Goal: Transaction & Acquisition: Book appointment/travel/reservation

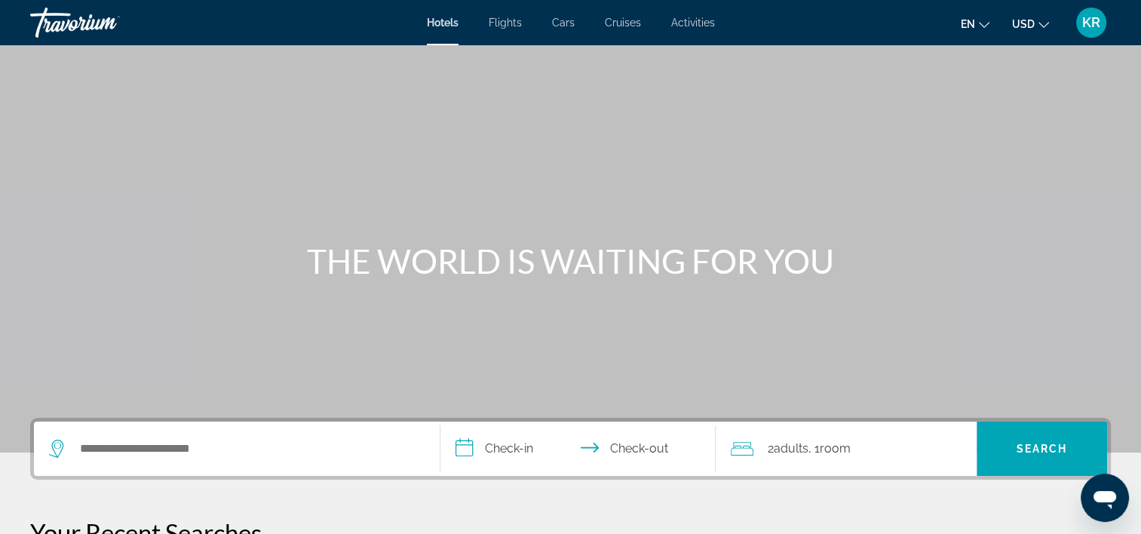
click at [307, 234] on div "Main content" at bounding box center [570, 226] width 1141 height 452
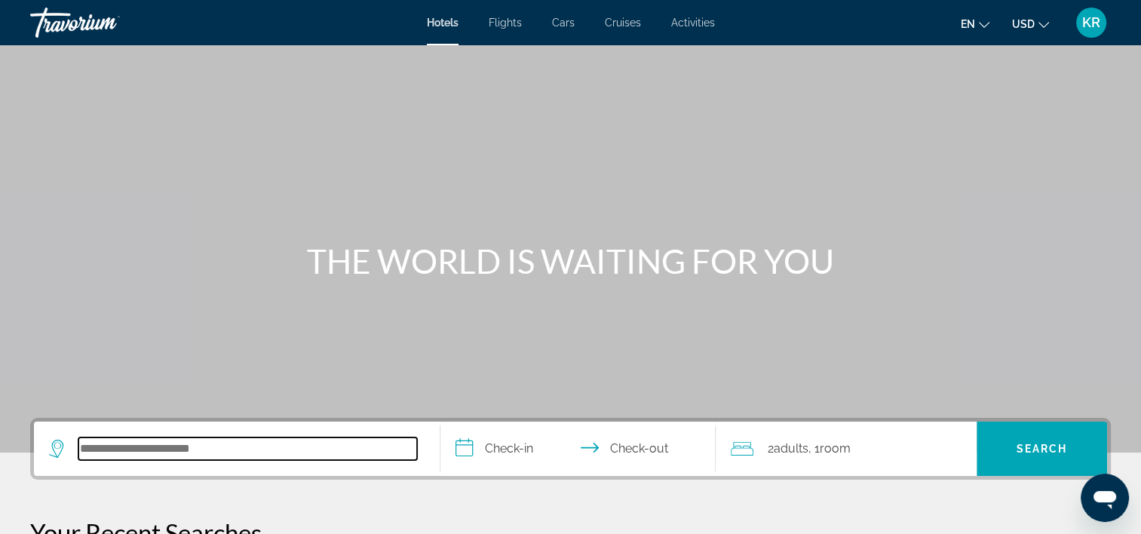
click at [211, 453] on input "Search hotel destination" at bounding box center [247, 448] width 338 height 23
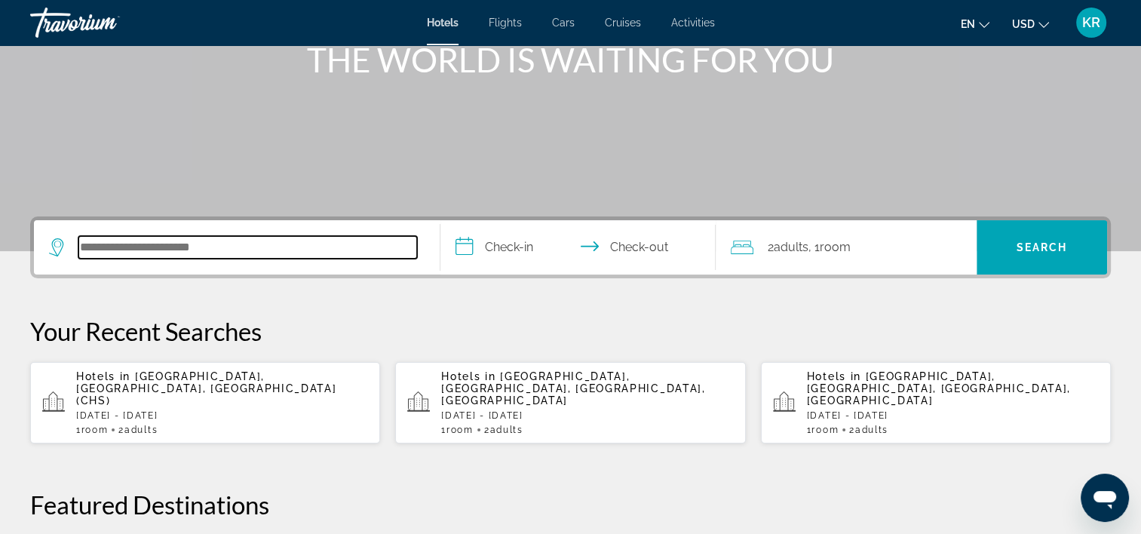
scroll to position [368, 0]
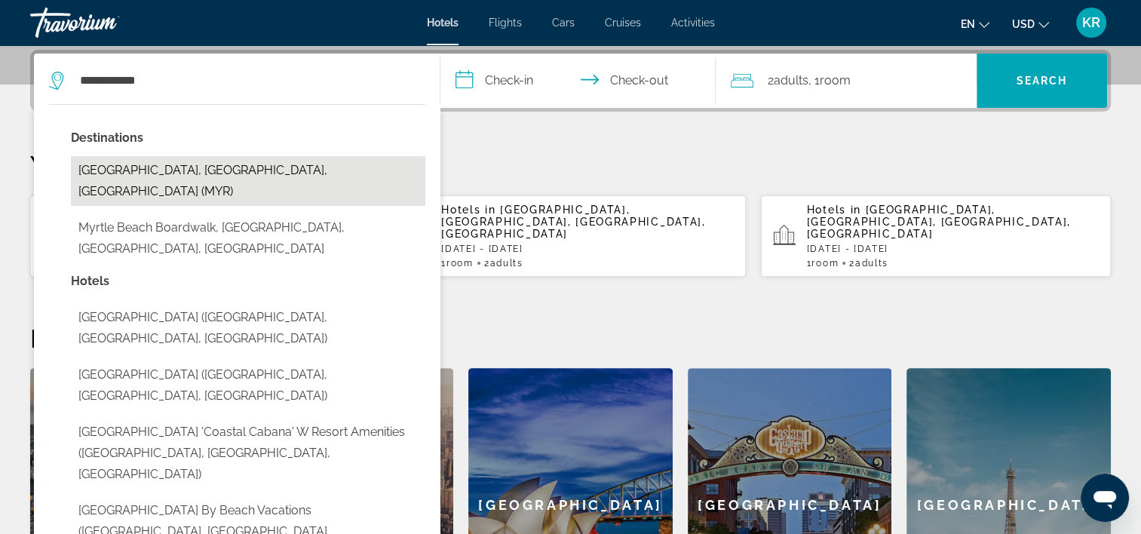
click at [124, 169] on button "[GEOGRAPHIC_DATA], [GEOGRAPHIC_DATA], [GEOGRAPHIC_DATA] (MYR)" at bounding box center [248, 181] width 354 height 50
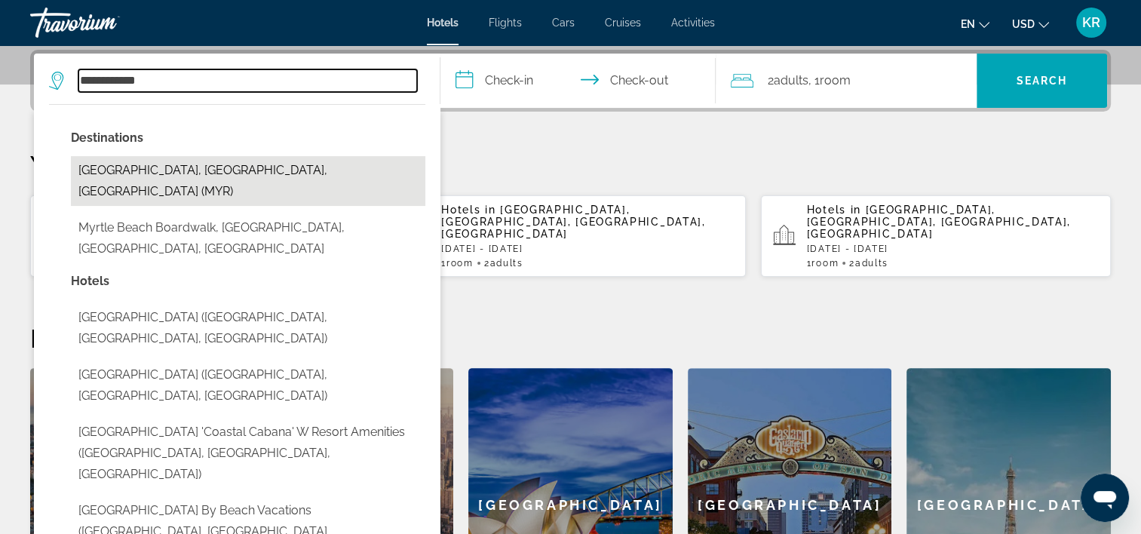
type input "**********"
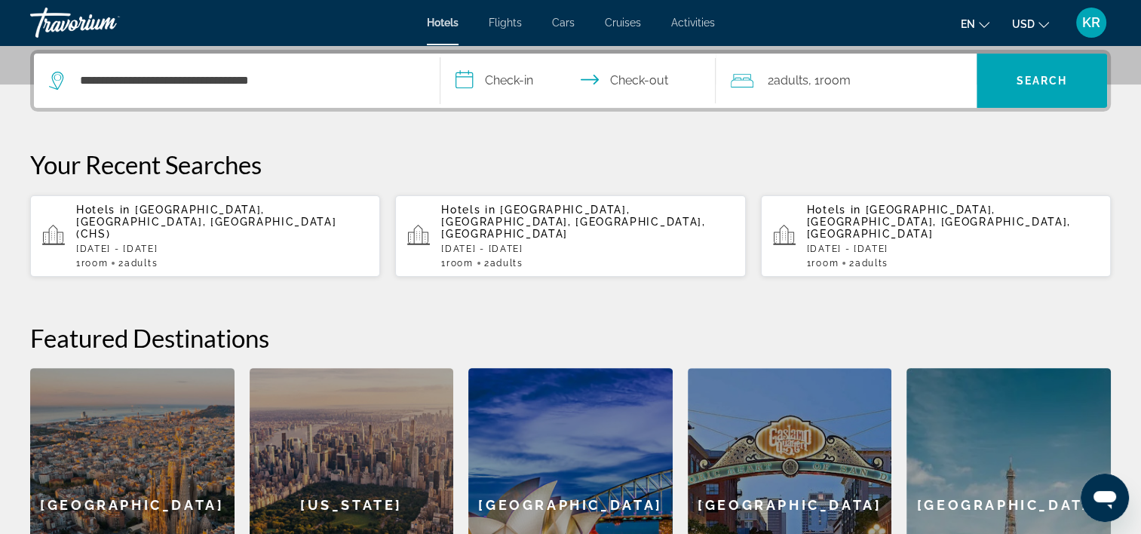
click at [492, 75] on input "**********" at bounding box center [581, 83] width 282 height 59
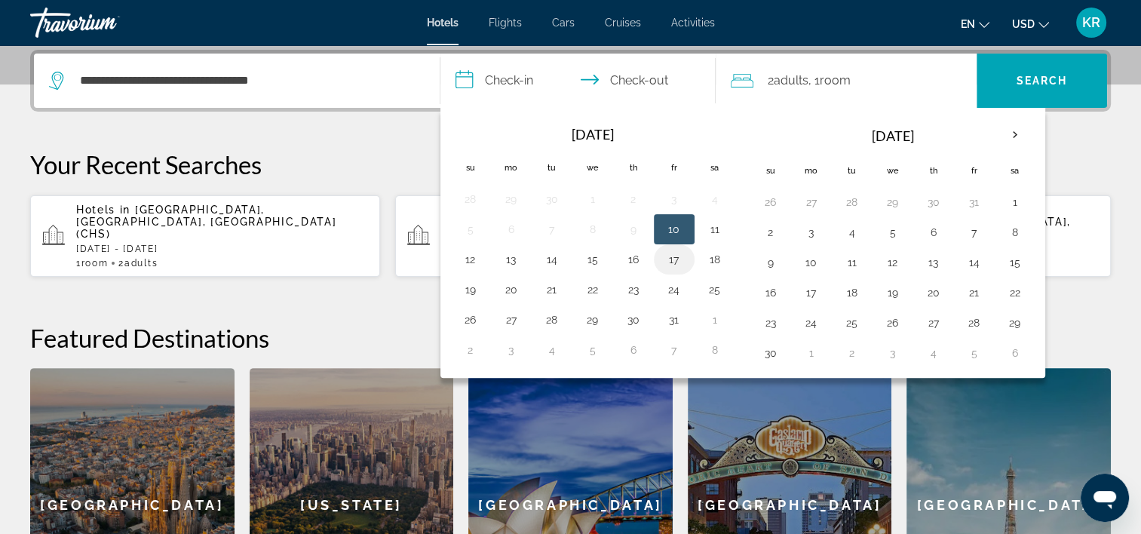
click at [669, 257] on button "17" at bounding box center [674, 259] width 24 height 21
click at [468, 280] on button "19" at bounding box center [470, 289] width 24 height 21
type input "**********"
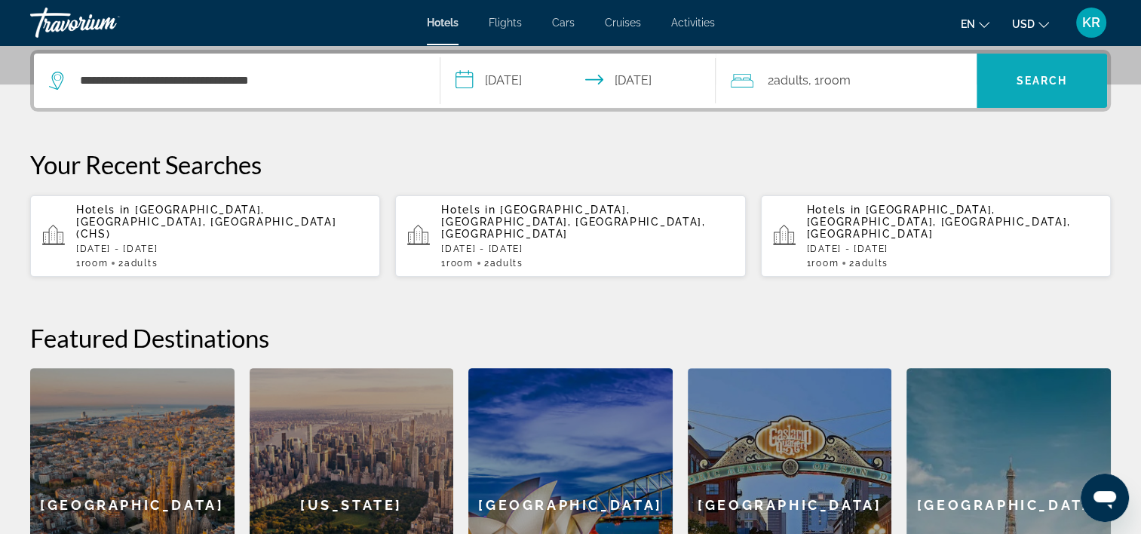
click at [1008, 93] on span "Search" at bounding box center [1041, 81] width 130 height 36
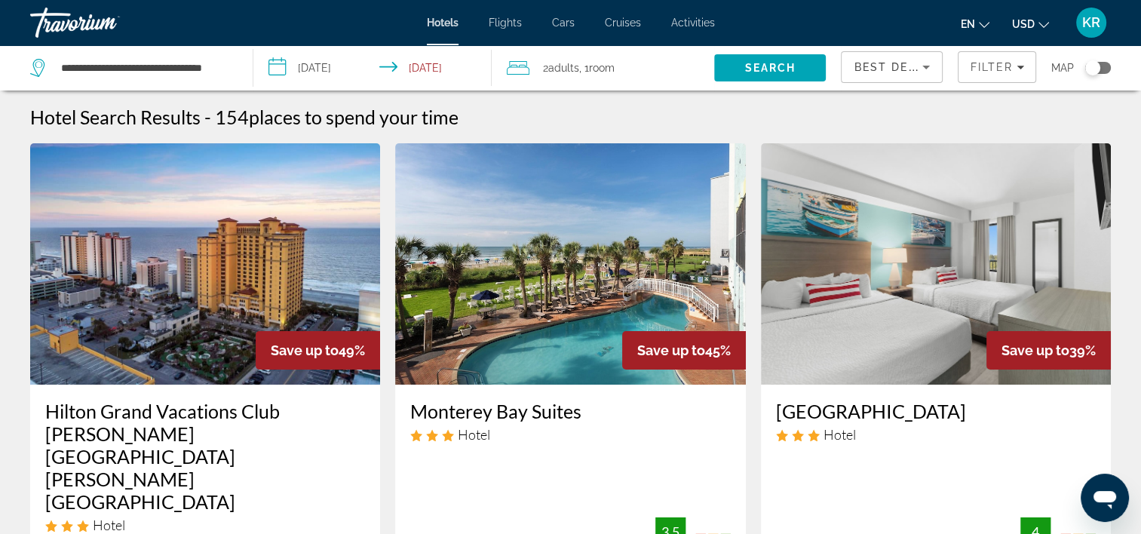
click at [37, 453] on div "Hilton Grand Vacations Club [PERSON_NAME][GEOGRAPHIC_DATA] [PERSON_NAME][GEOGRA…" at bounding box center [205, 487] width 350 height 207
click at [33, 361] on img "Main content" at bounding box center [205, 263] width 350 height 241
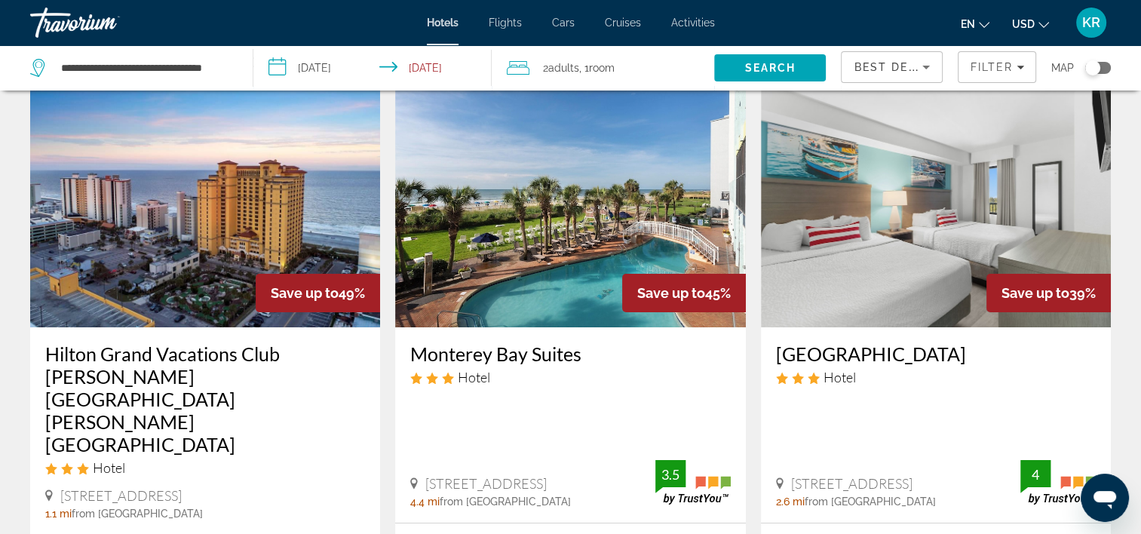
scroll to position [102, 0]
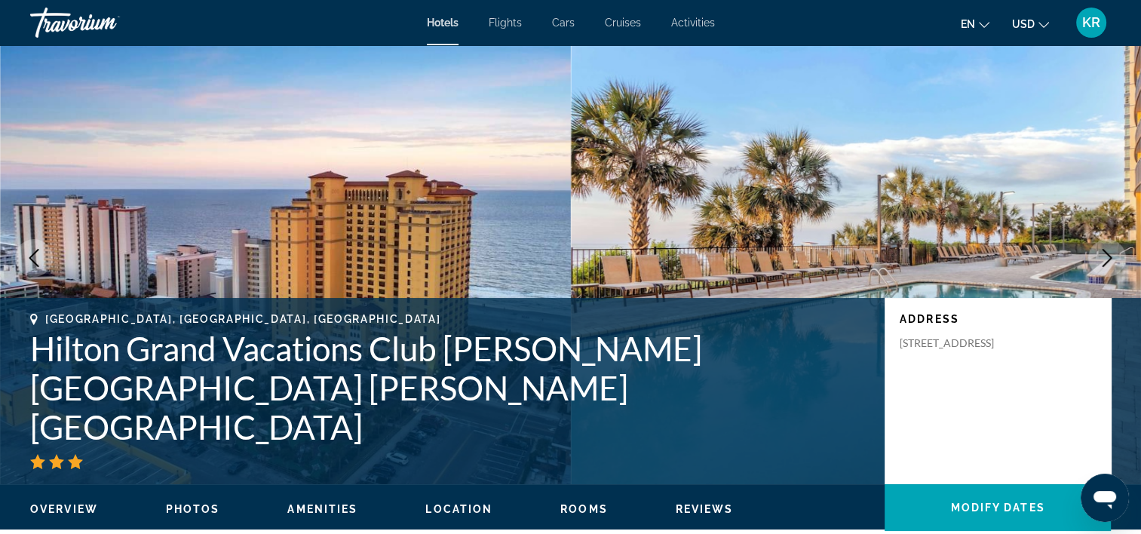
click at [44, 329] on h1 "Hilton Grand Vacations Club [PERSON_NAME][GEOGRAPHIC_DATA] [PERSON_NAME][GEOGRA…" at bounding box center [449, 388] width 839 height 118
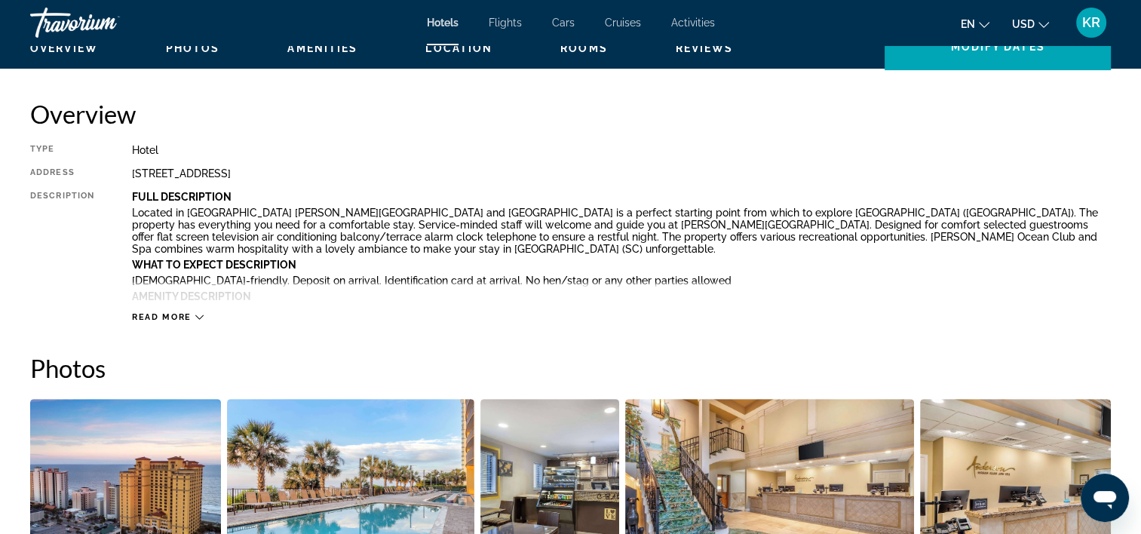
scroll to position [475, 0]
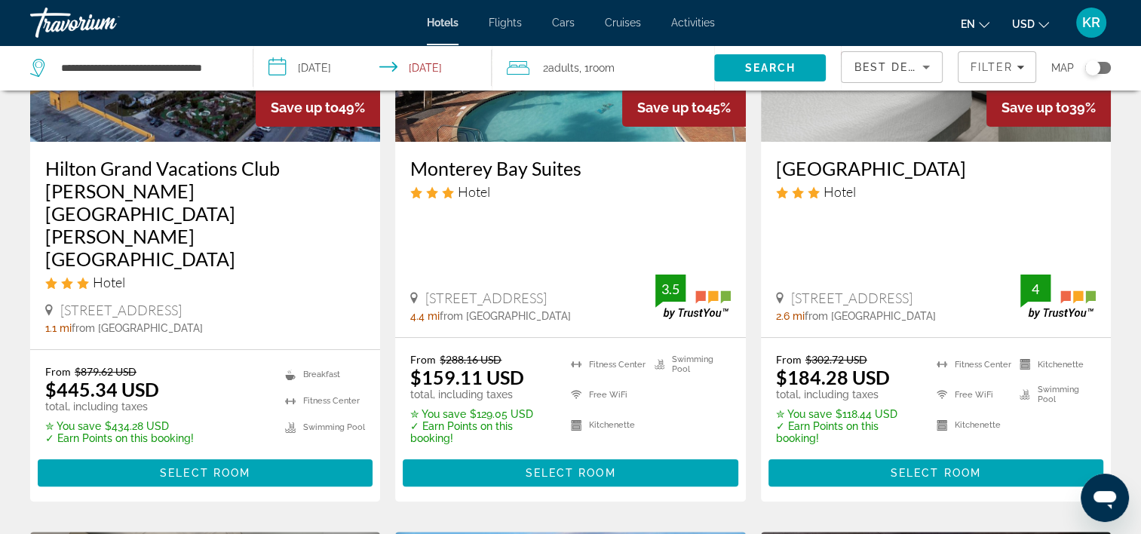
scroll to position [197, 0]
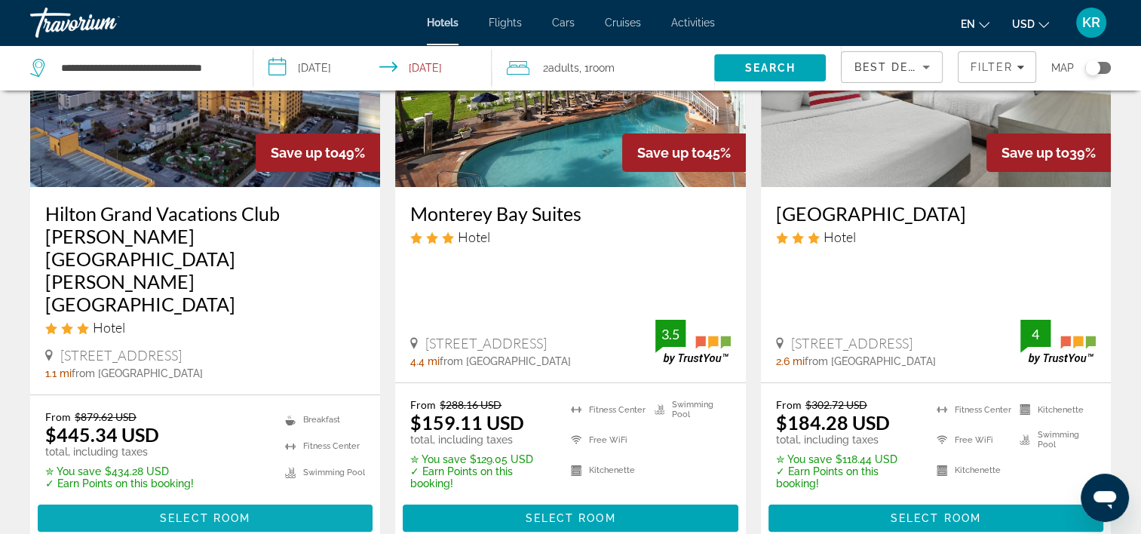
click at [284, 500] on span "Main content" at bounding box center [205, 518] width 335 height 36
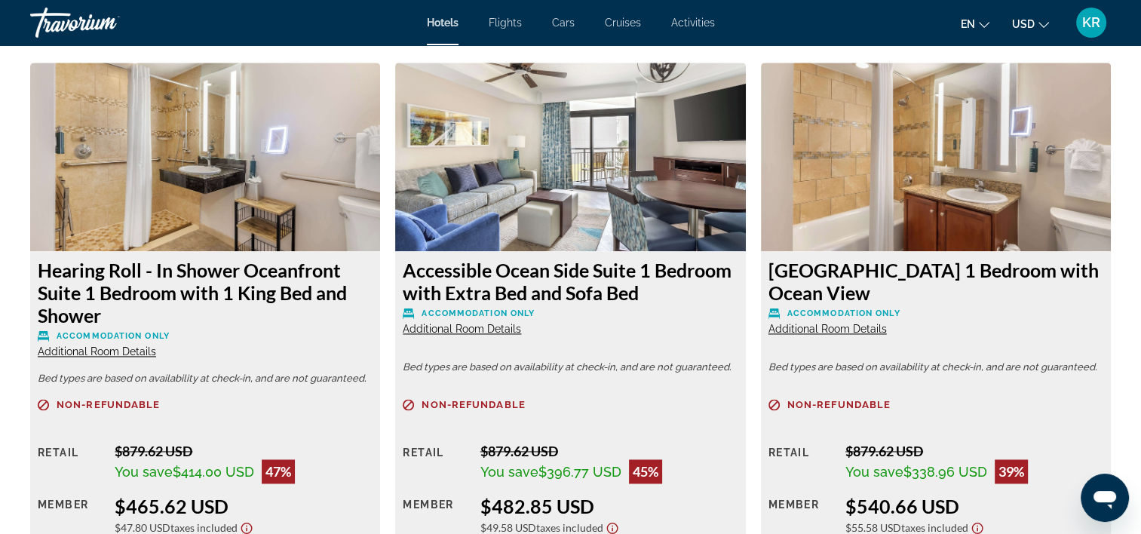
scroll to position [2075, 0]
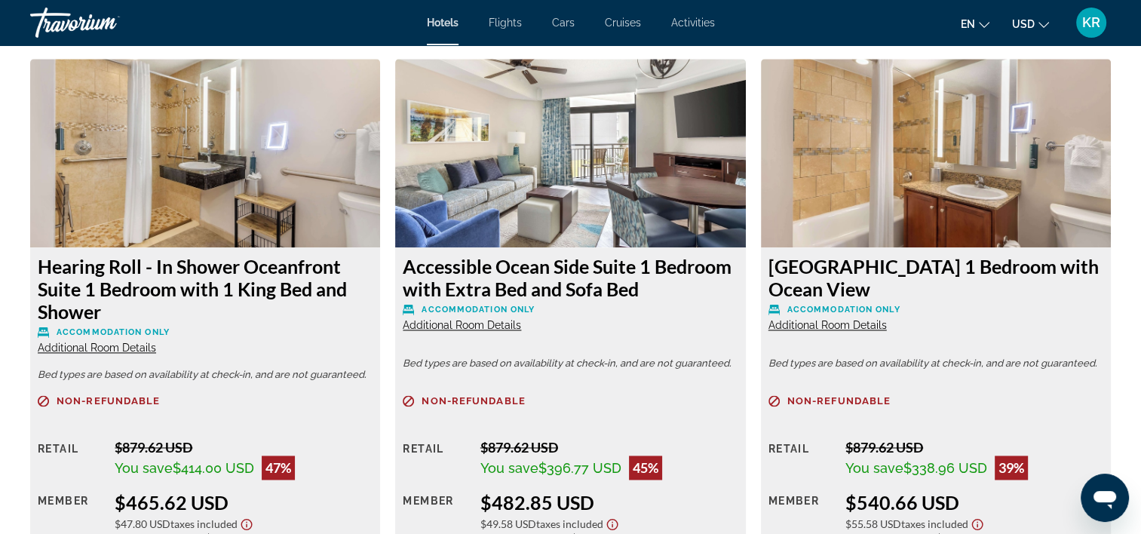
click at [189, 434] on div "Non-refundable Retail $879.62 USD You save $414.00 USD 47% when you redeem Memb…" at bounding box center [205, 503] width 335 height 216
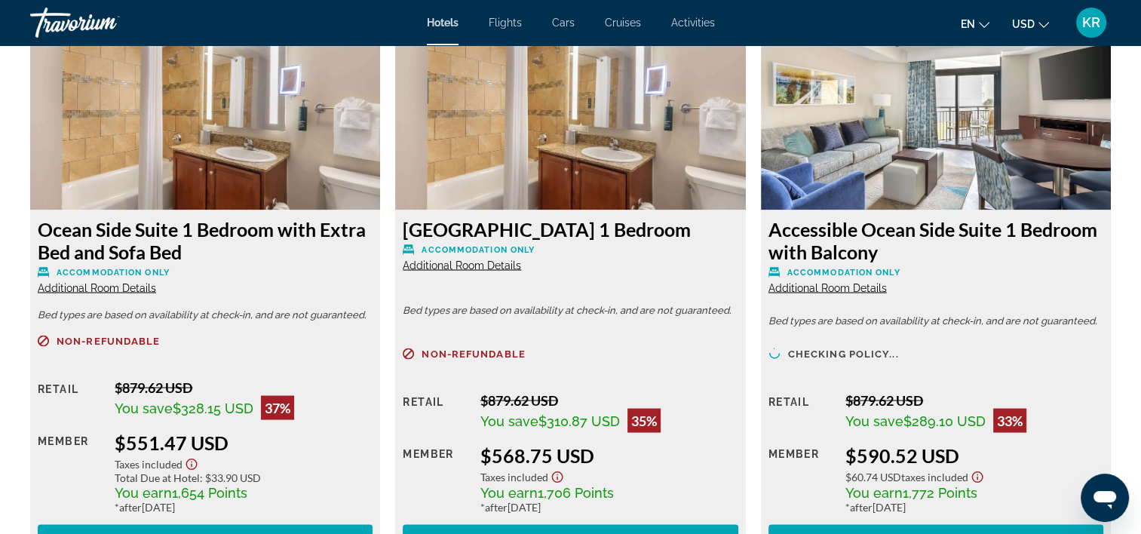
scroll to position [2690, 0]
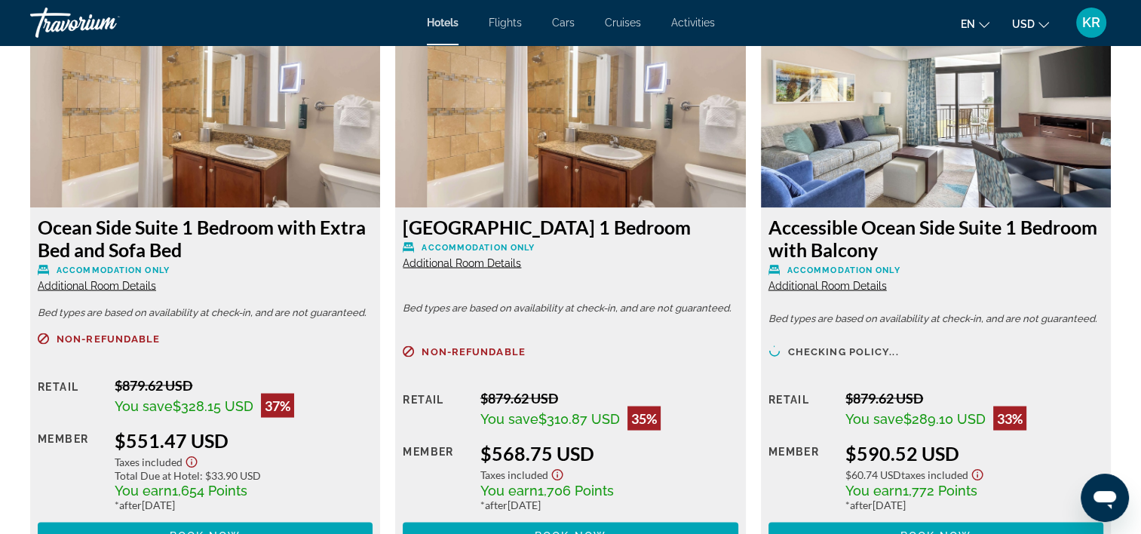
click at [732, 456] on div "$568.75 USD" at bounding box center [609, 452] width 258 height 23
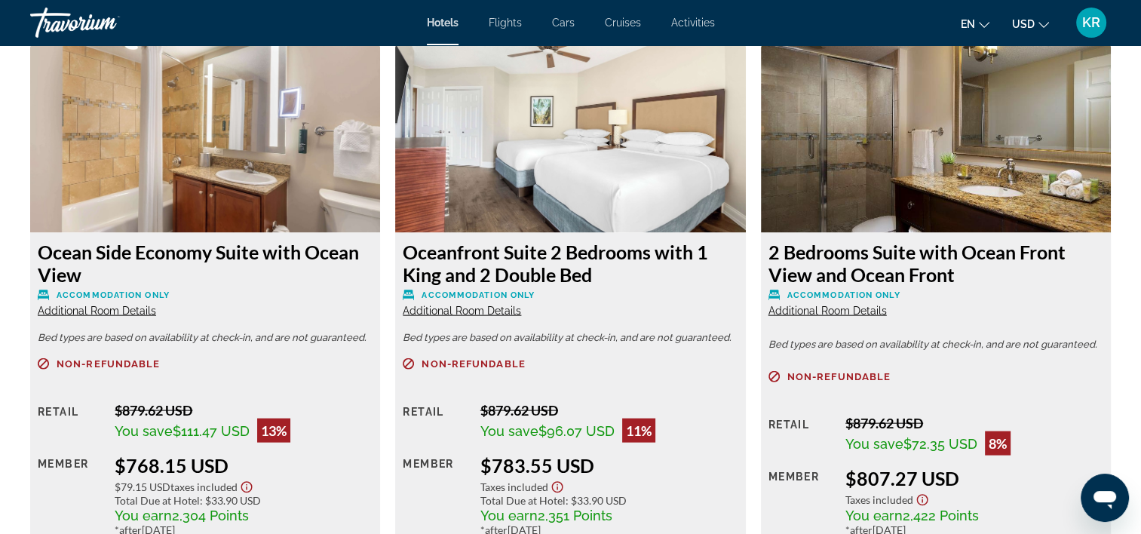
scroll to position [3217, 0]
click at [73, 498] on div "Member" at bounding box center [71, 495] width 66 height 82
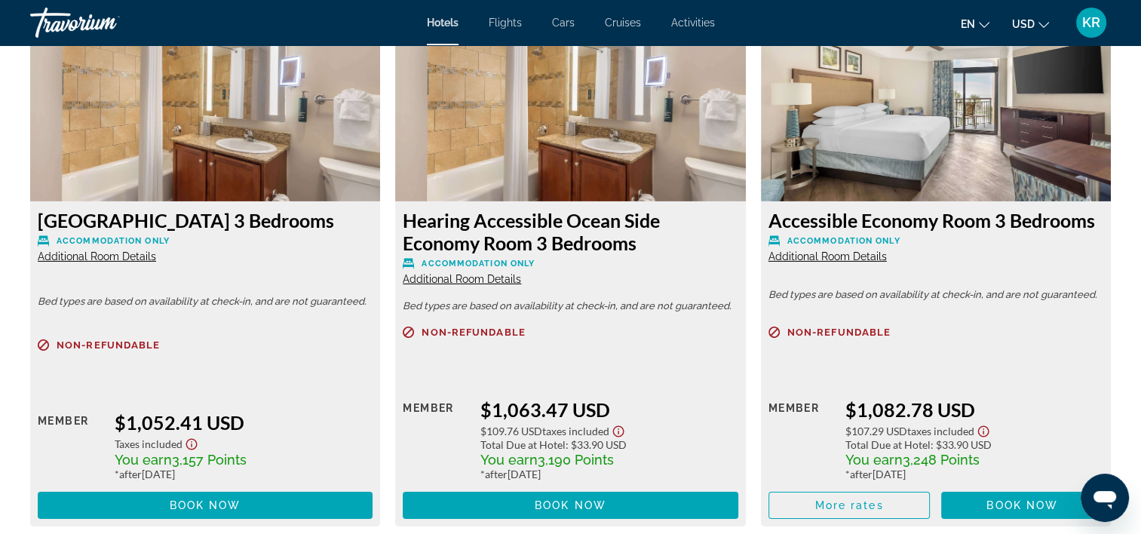
scroll to position [4888, 0]
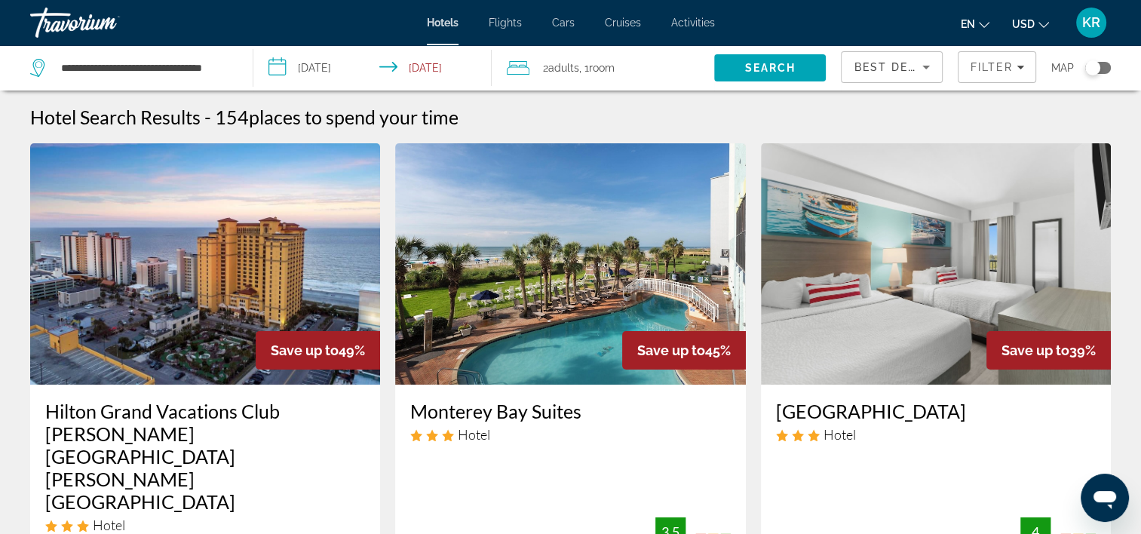
click at [548, 364] on img "Main content" at bounding box center [570, 263] width 350 height 241
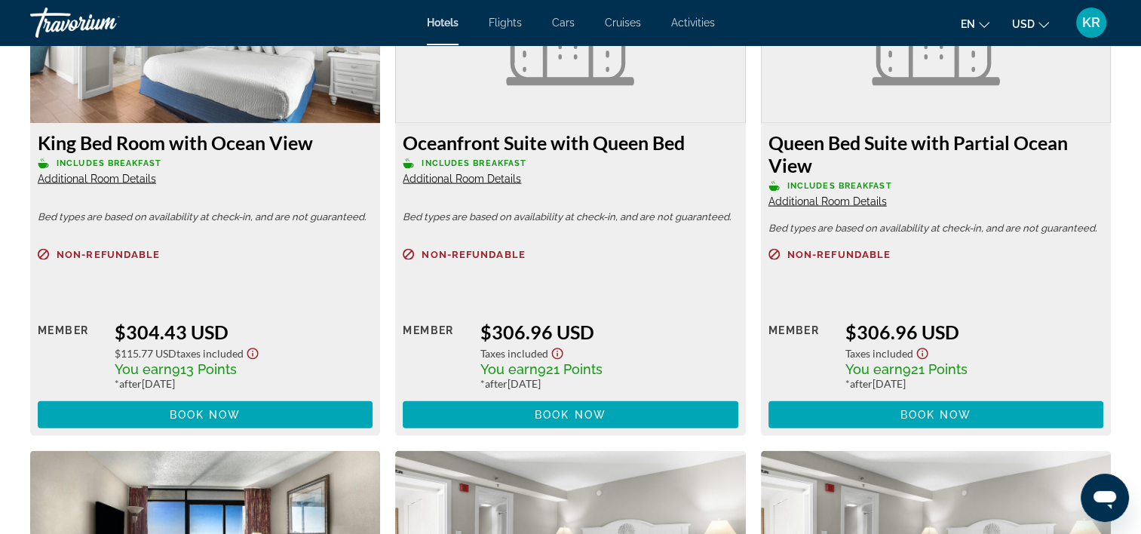
scroll to position [3230, 0]
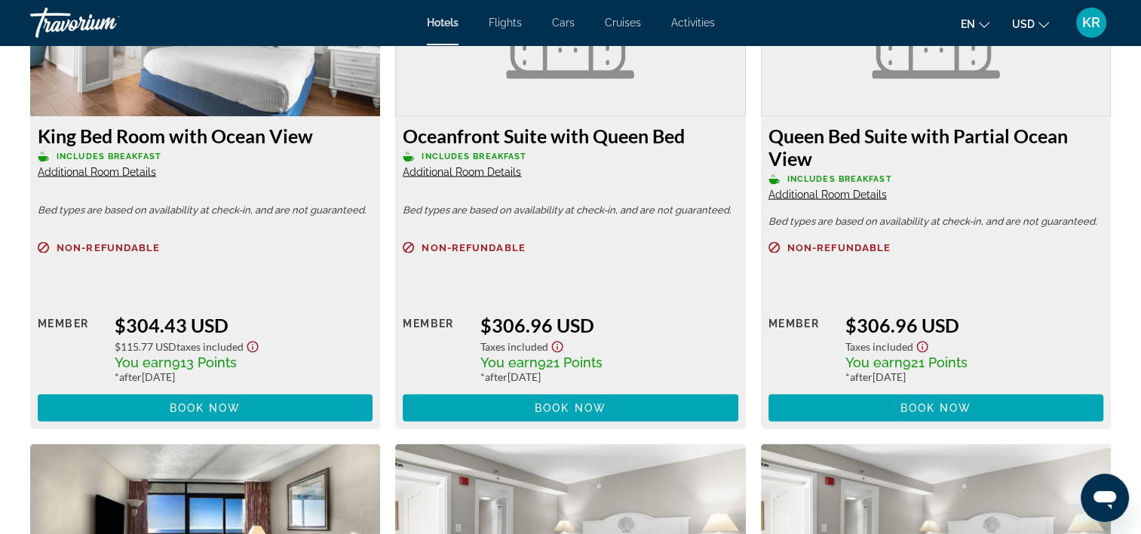
click at [60, 170] on span "Additional Room Details" at bounding box center [97, 172] width 118 height 12
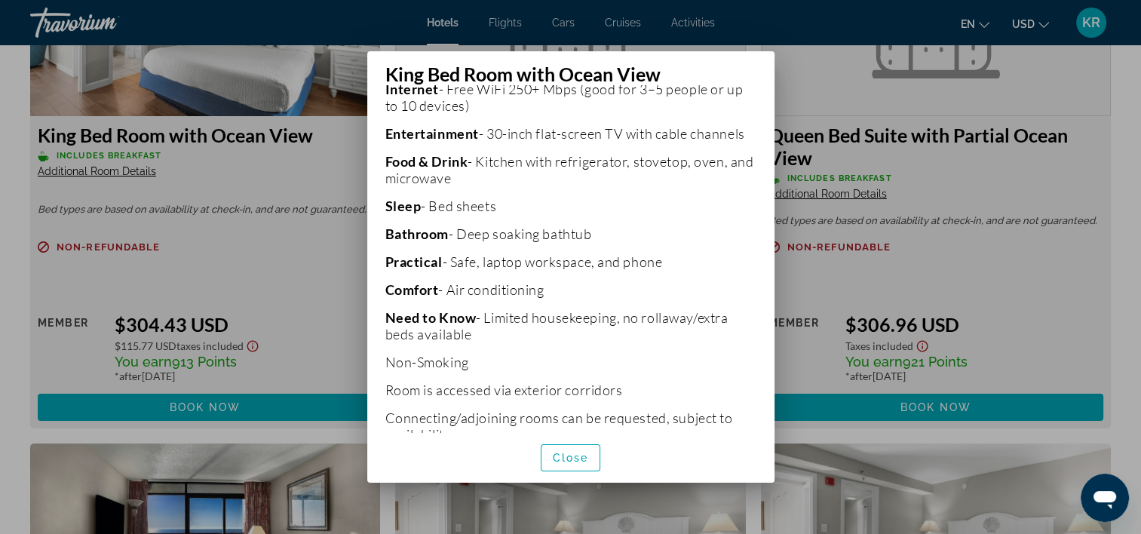
scroll to position [446, 0]
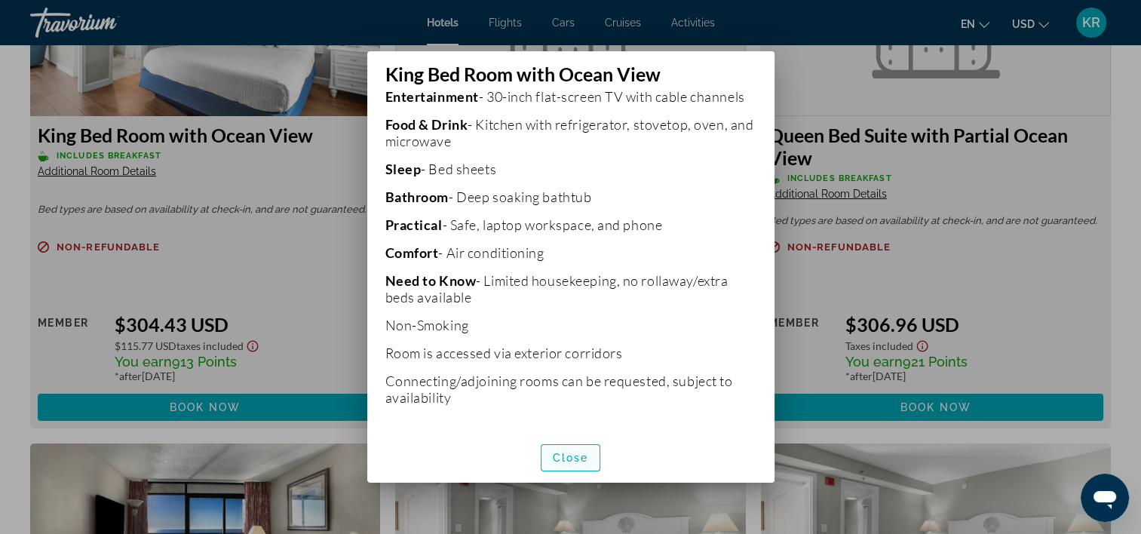
click at [555, 458] on span "Close" at bounding box center [571, 458] width 36 height 12
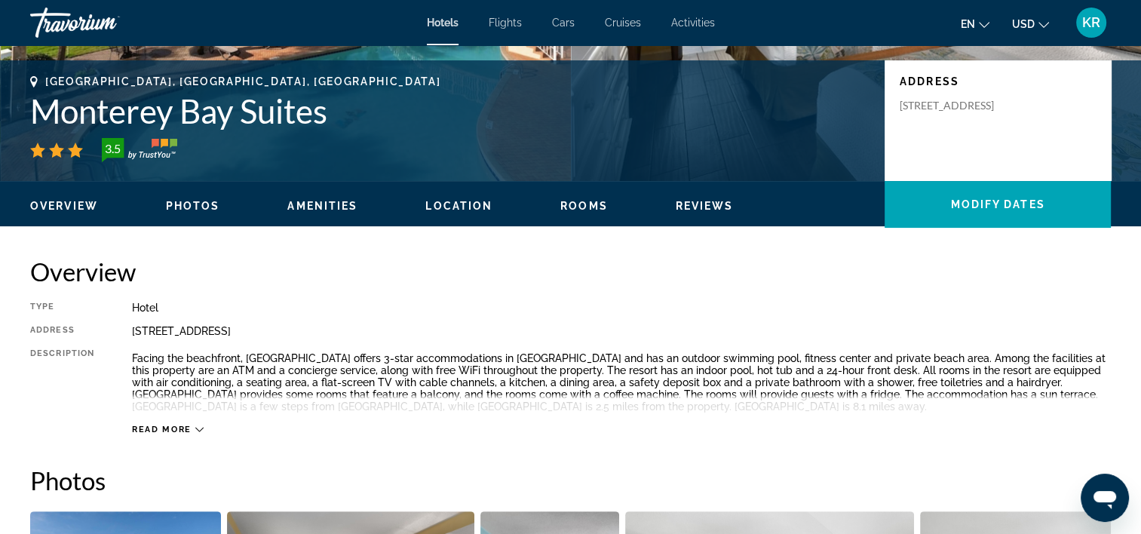
scroll to position [0, 0]
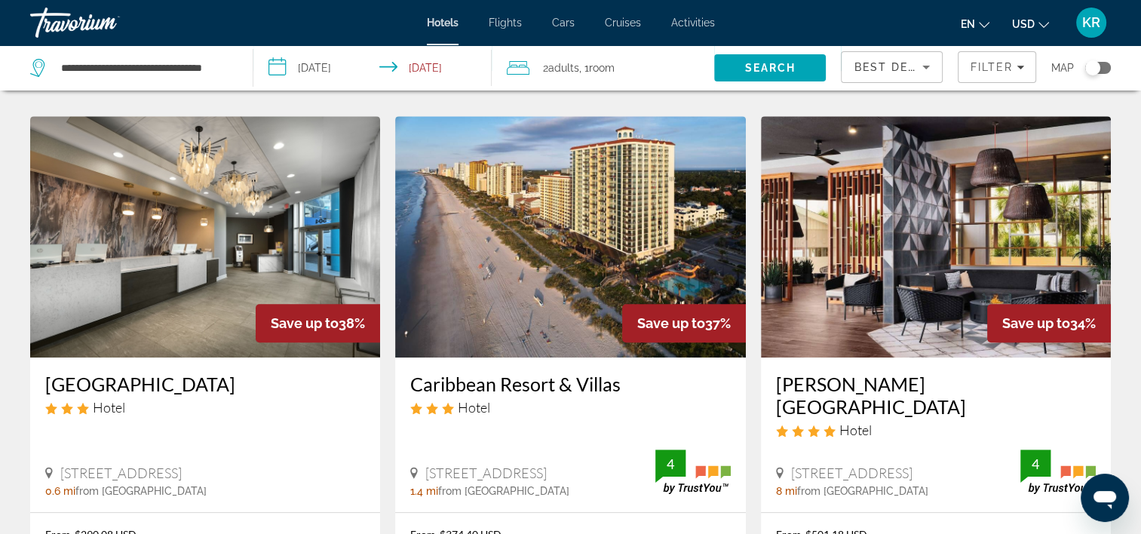
scroll to position [665, 0]
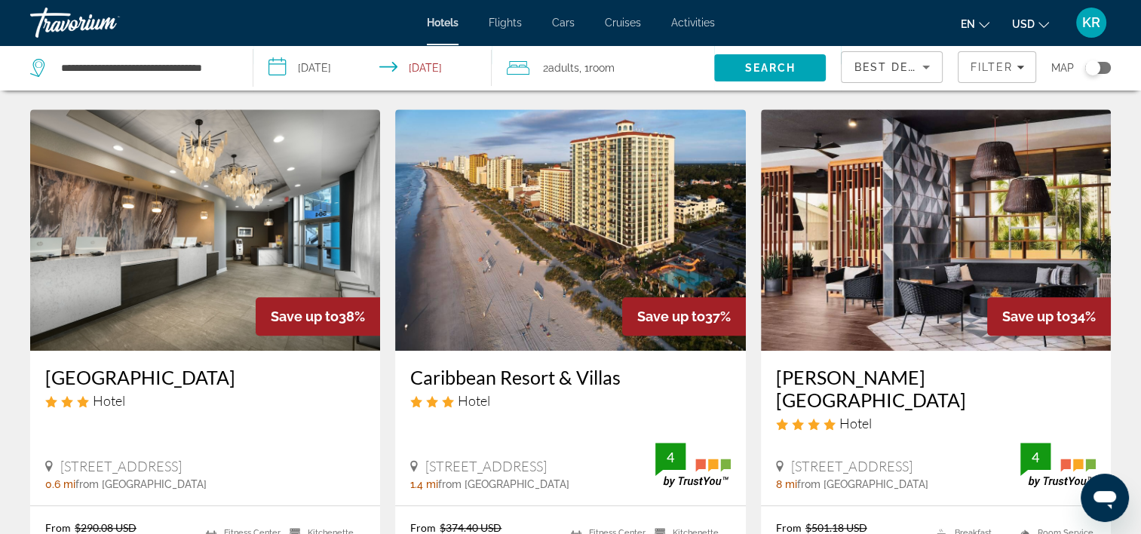
click at [562, 173] on img "Main content" at bounding box center [570, 229] width 350 height 241
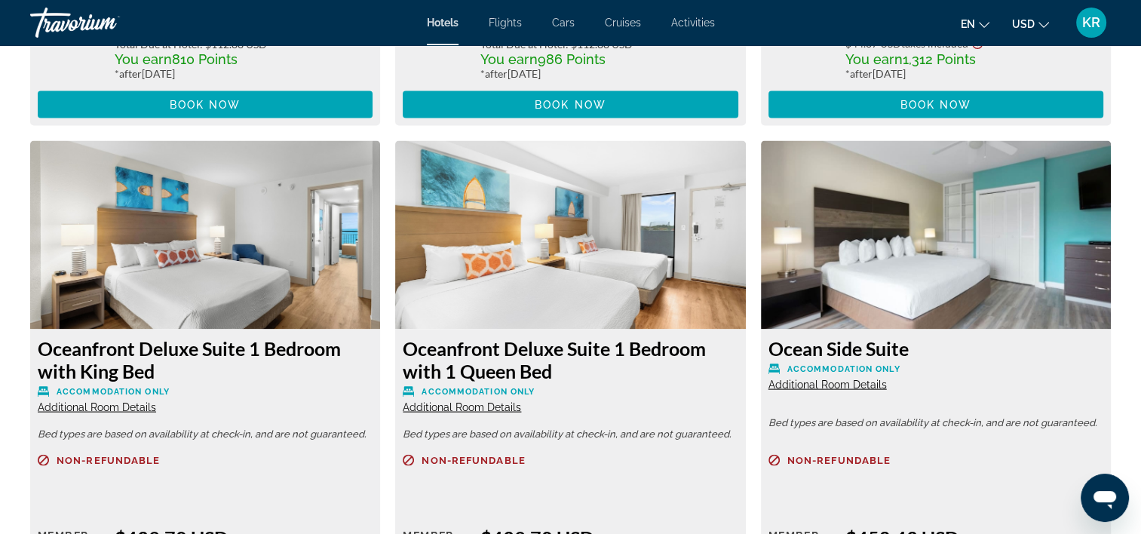
scroll to position [3058, 0]
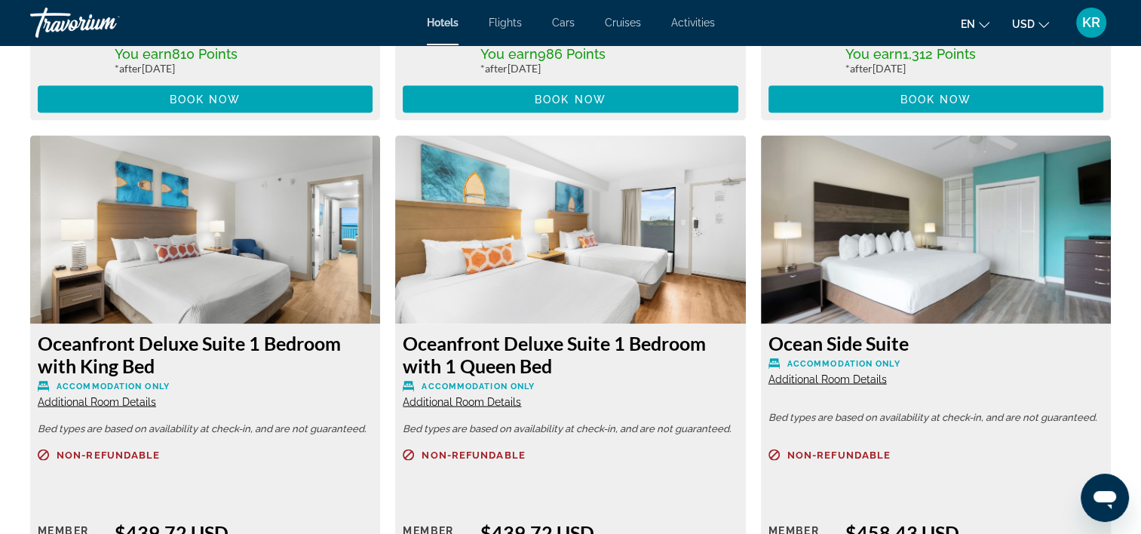
click at [100, 401] on span "Additional Room Details" at bounding box center [97, 402] width 118 height 12
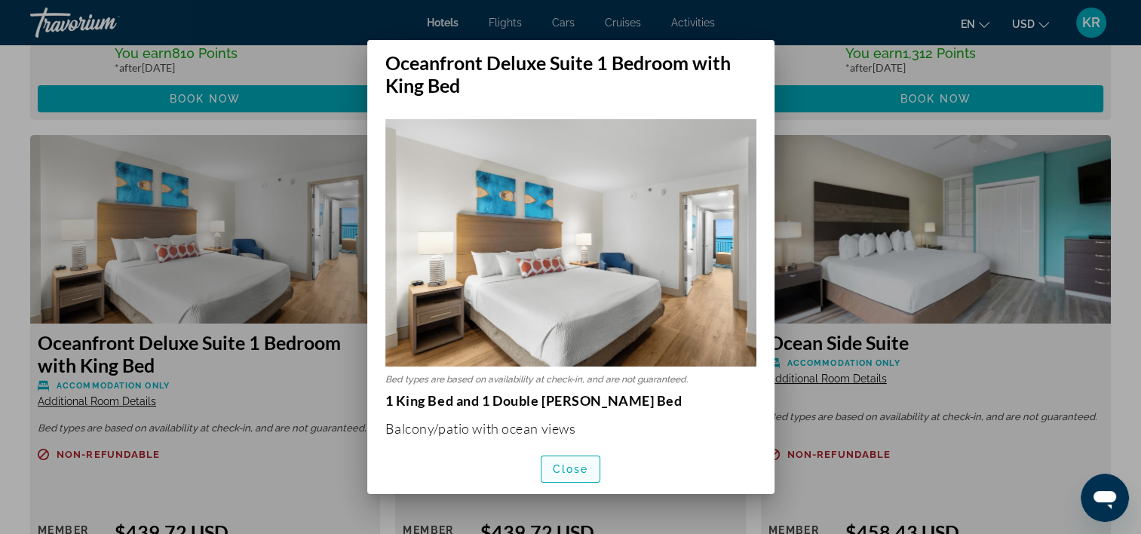
click at [569, 472] on span "Close" at bounding box center [571, 469] width 36 height 12
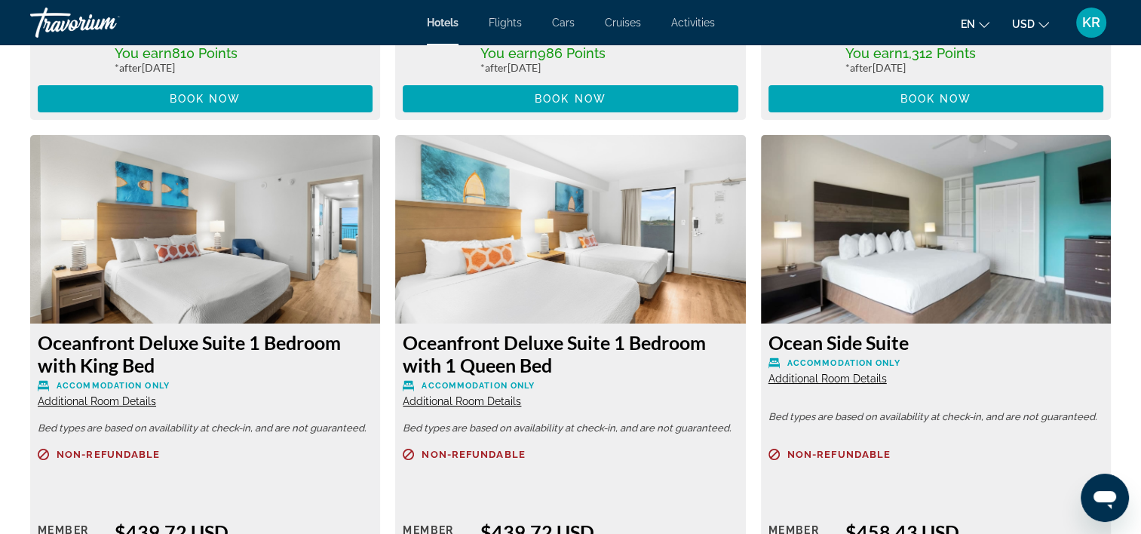
scroll to position [3058, 0]
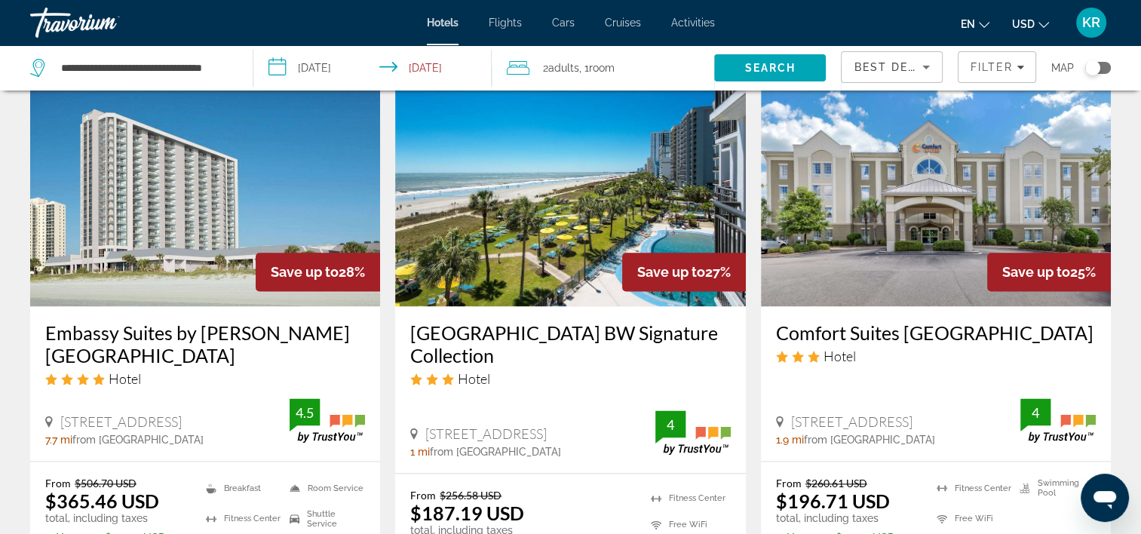
scroll to position [1871, 0]
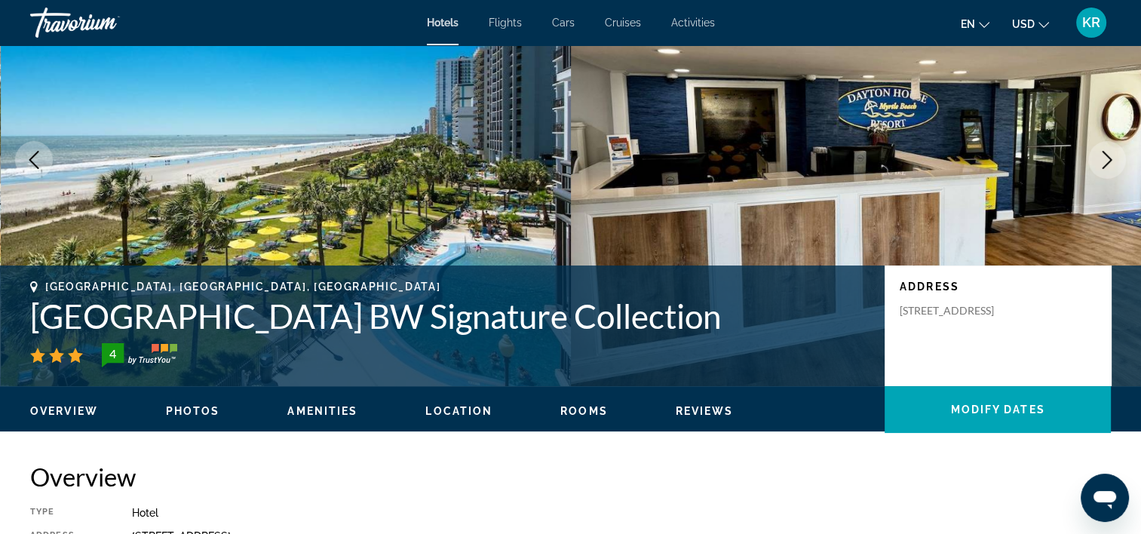
scroll to position [98, 0]
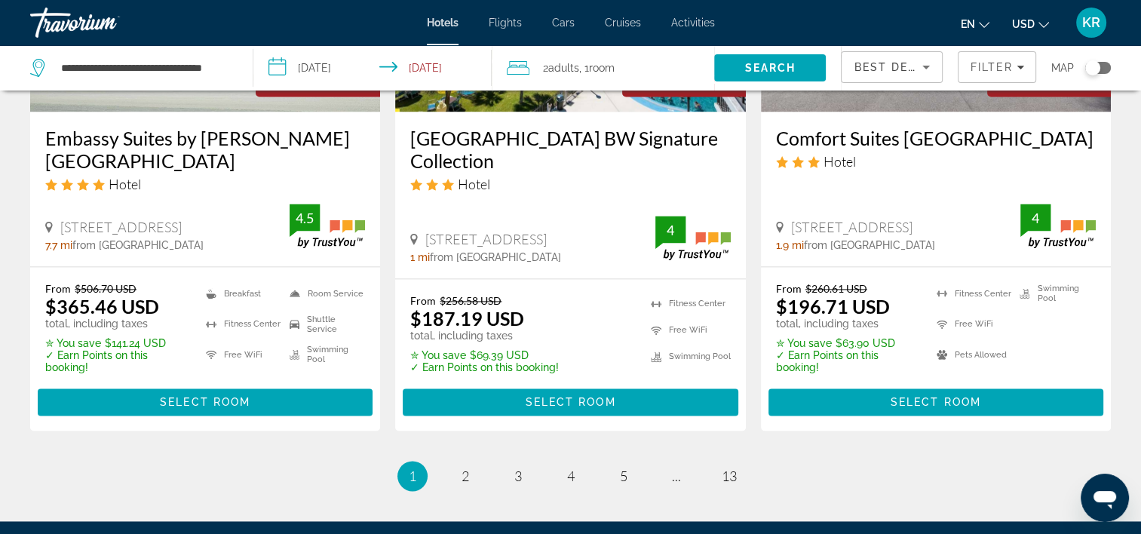
scroll to position [2069, 0]
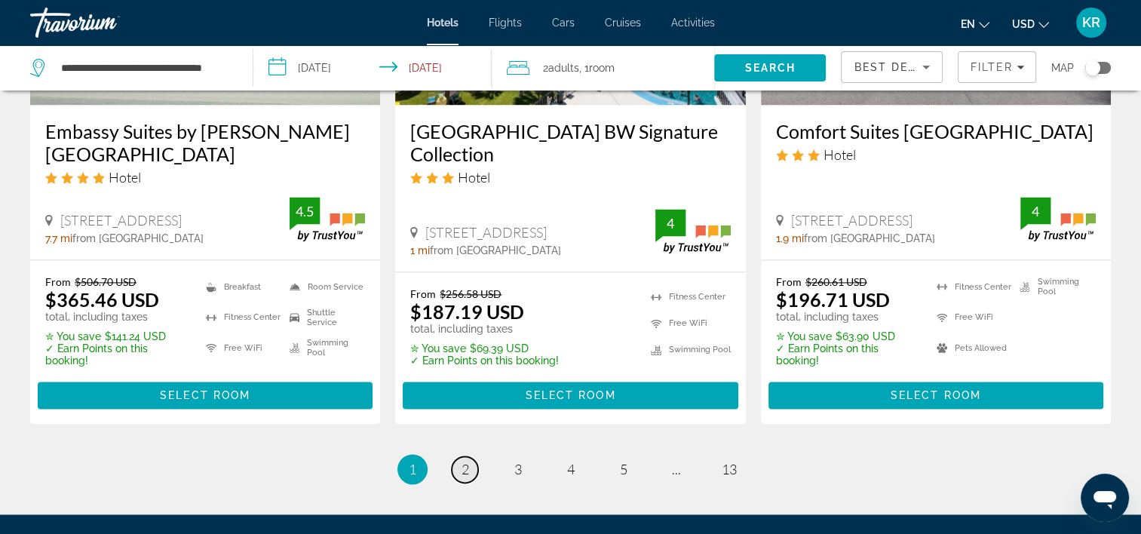
click at [464, 461] on span "2" at bounding box center [465, 469] width 8 height 17
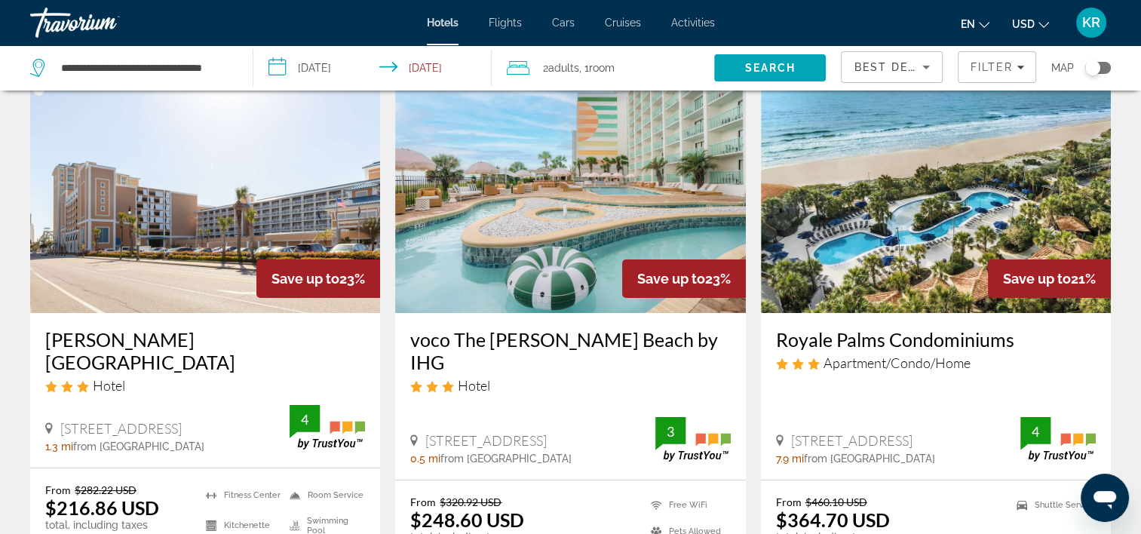
scroll to position [69, 0]
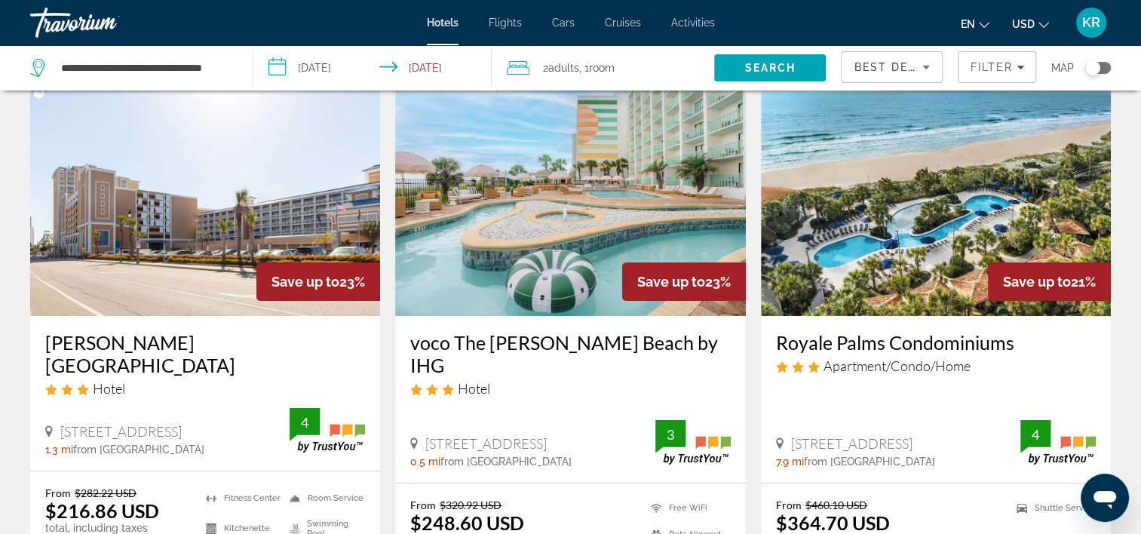
click at [190, 219] on img "Main content" at bounding box center [205, 195] width 350 height 241
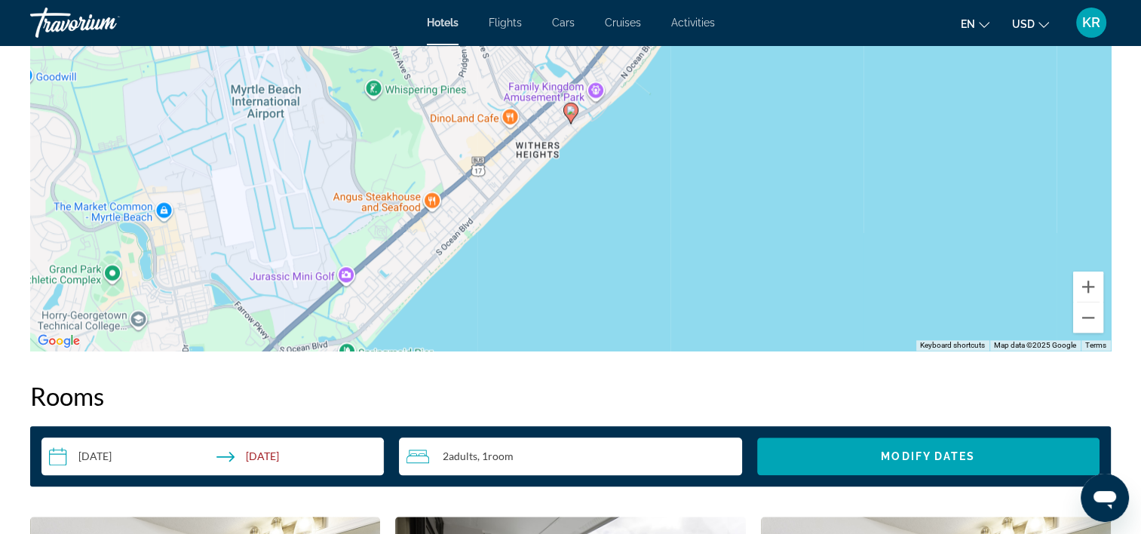
scroll to position [1320, 0]
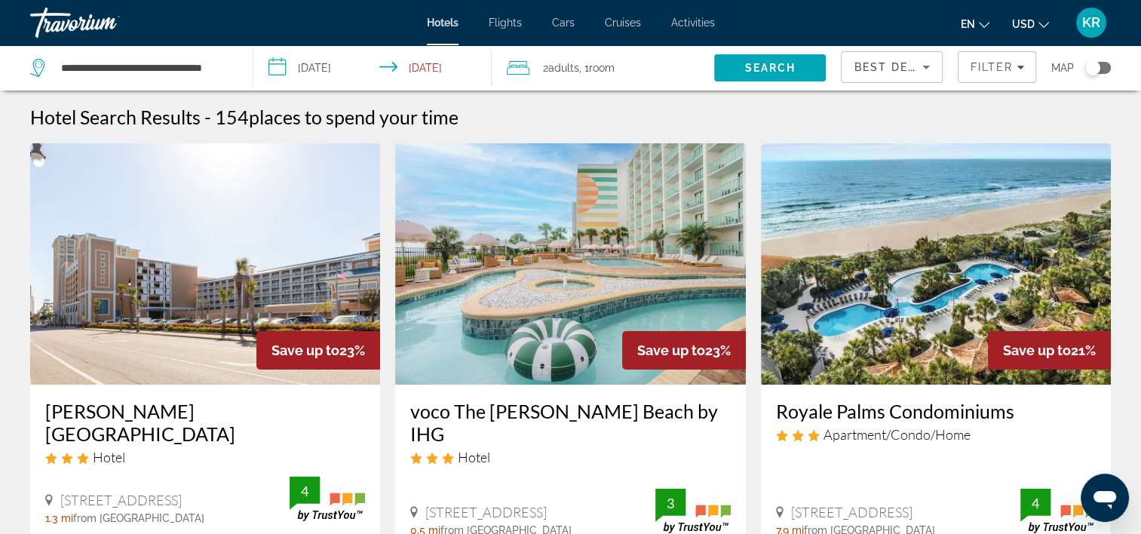
click at [218, 464] on div "Hotel" at bounding box center [205, 457] width 320 height 17
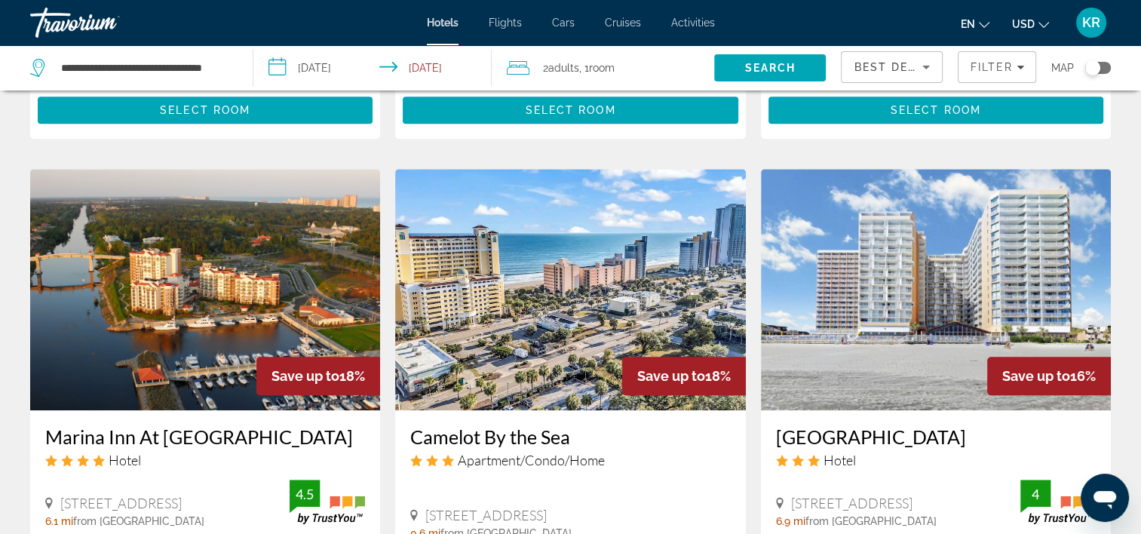
scroll to position [1129, 0]
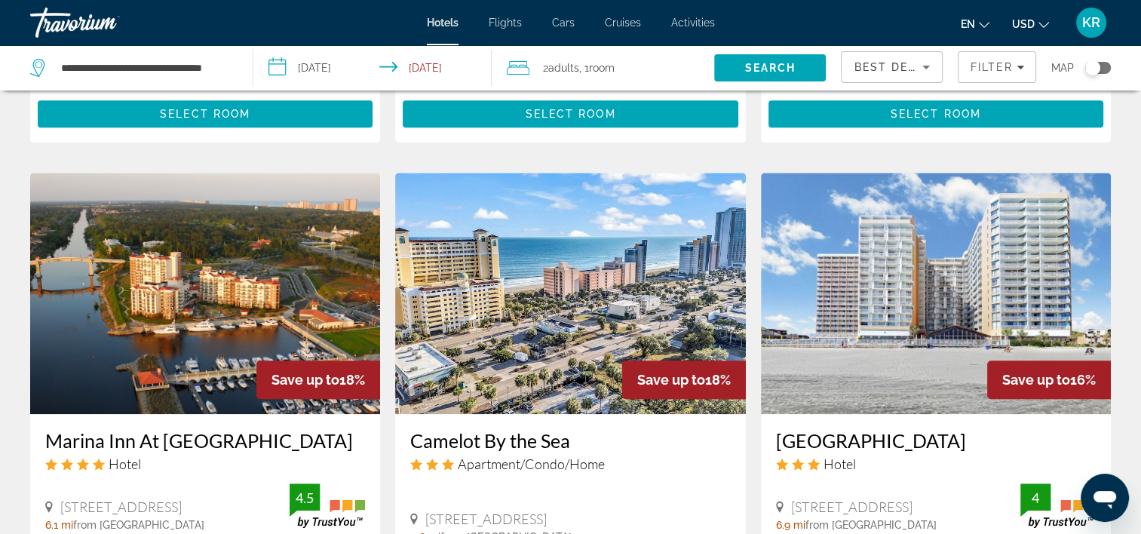
click at [928, 311] on img "Main content" at bounding box center [936, 293] width 350 height 241
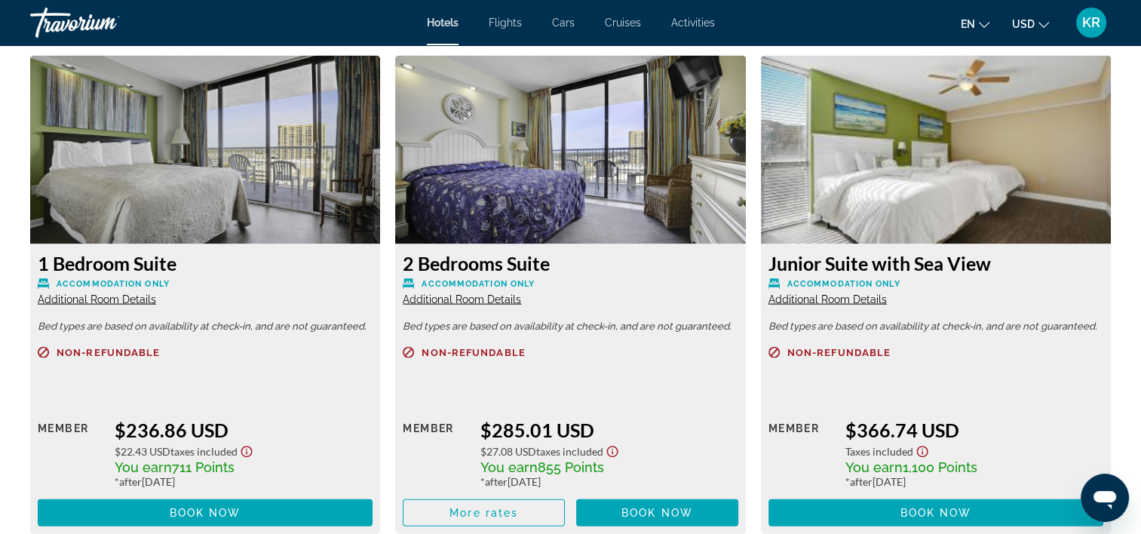
scroll to position [3163, 0]
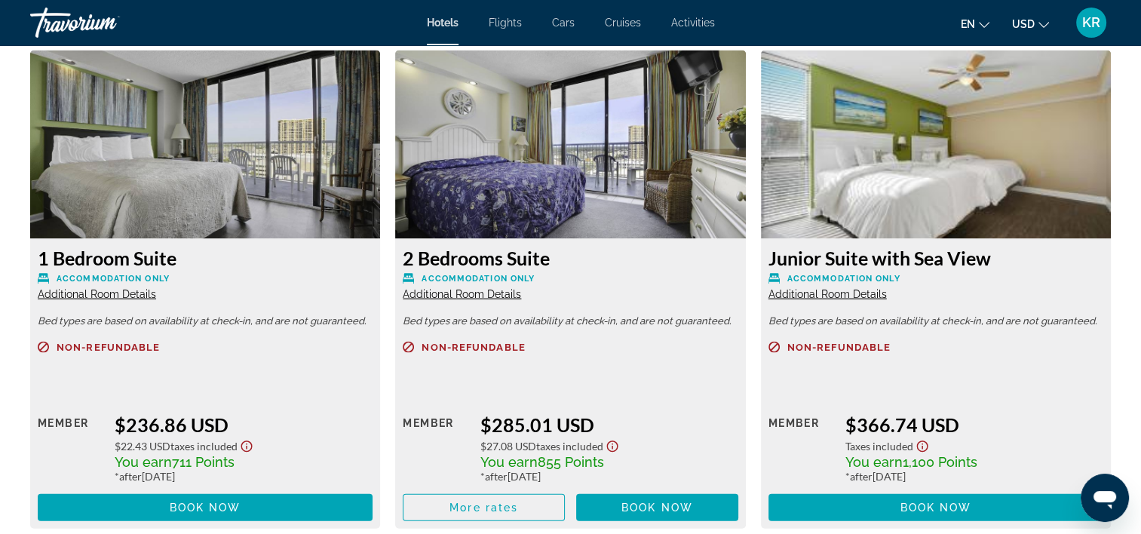
click at [465, 294] on span "Additional Room Details" at bounding box center [462, 294] width 118 height 12
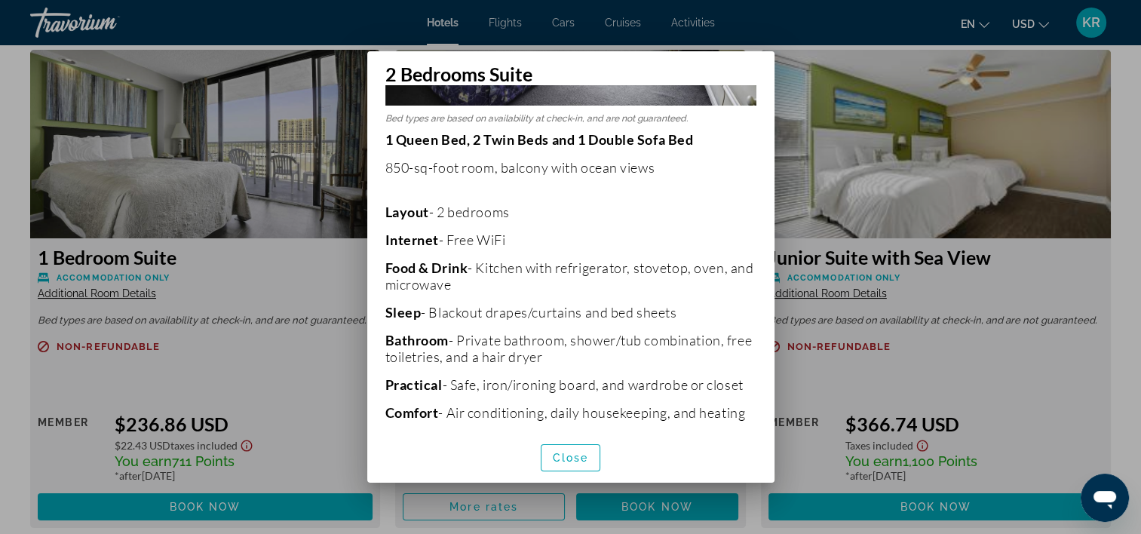
scroll to position [4, 0]
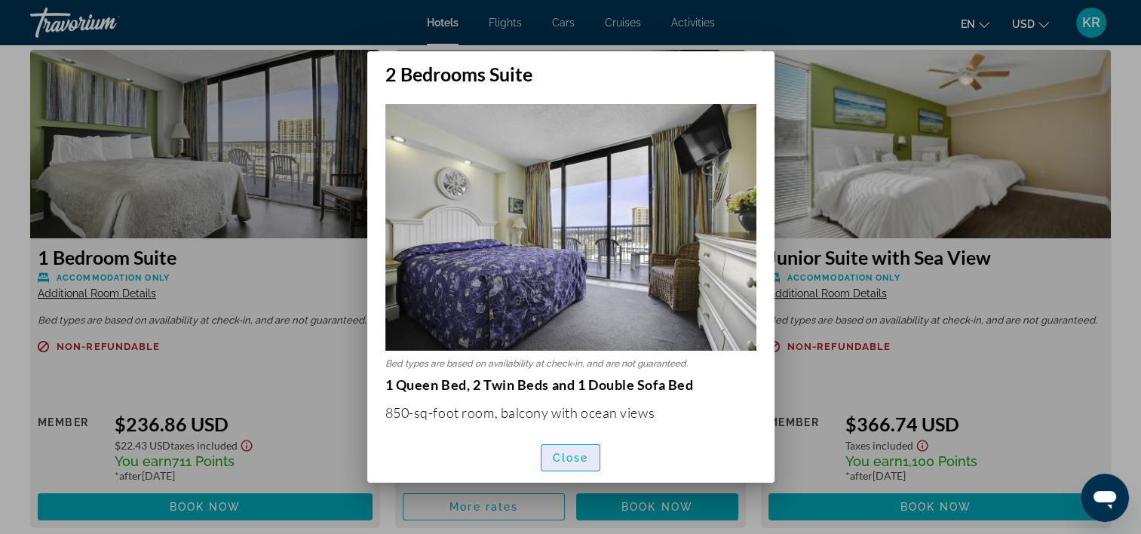
click at [569, 462] on span "Close" at bounding box center [571, 458] width 36 height 12
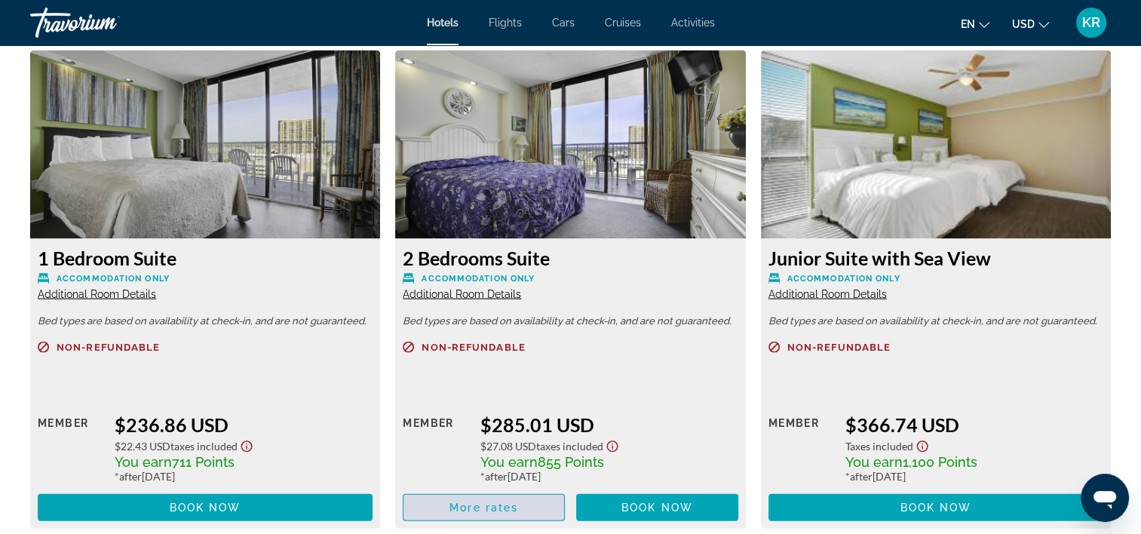
click at [443, 506] on span "Main content" at bounding box center [483, 507] width 161 height 36
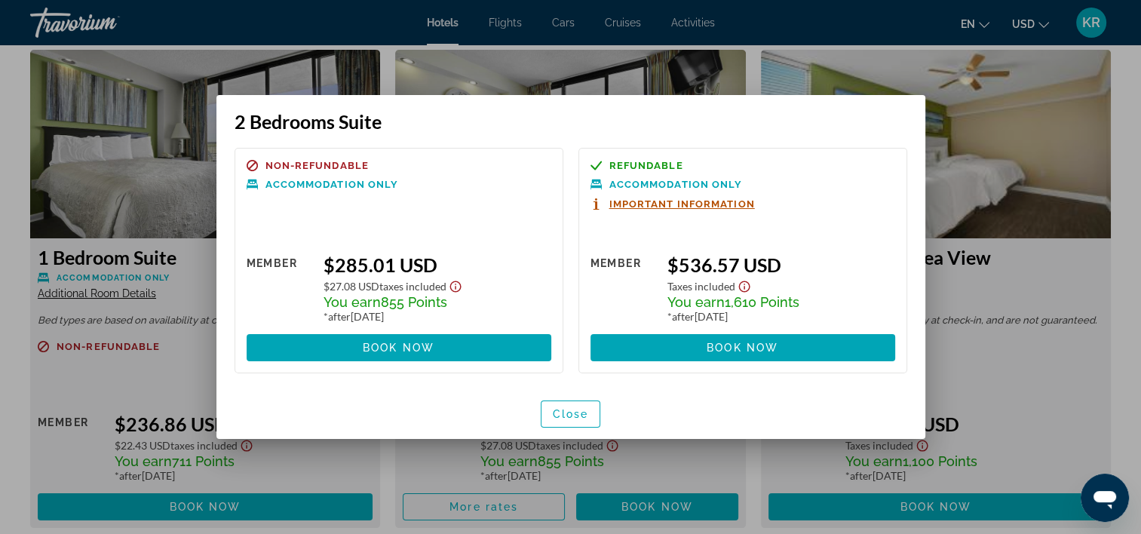
click at [648, 202] on span "Important Information" at bounding box center [681, 204] width 145 height 10
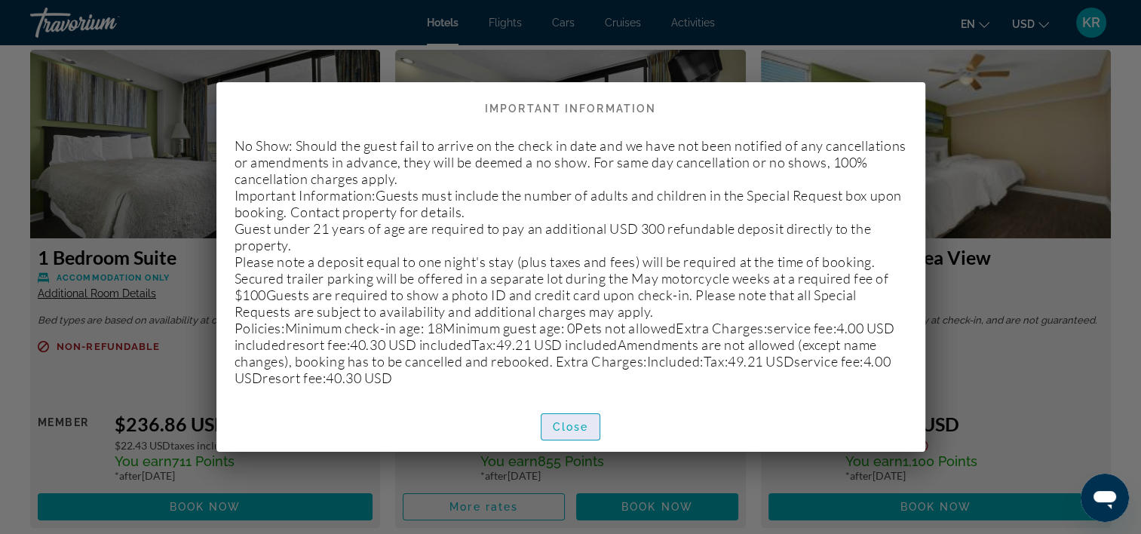
click at [564, 433] on span "button" at bounding box center [570, 427] width 59 height 36
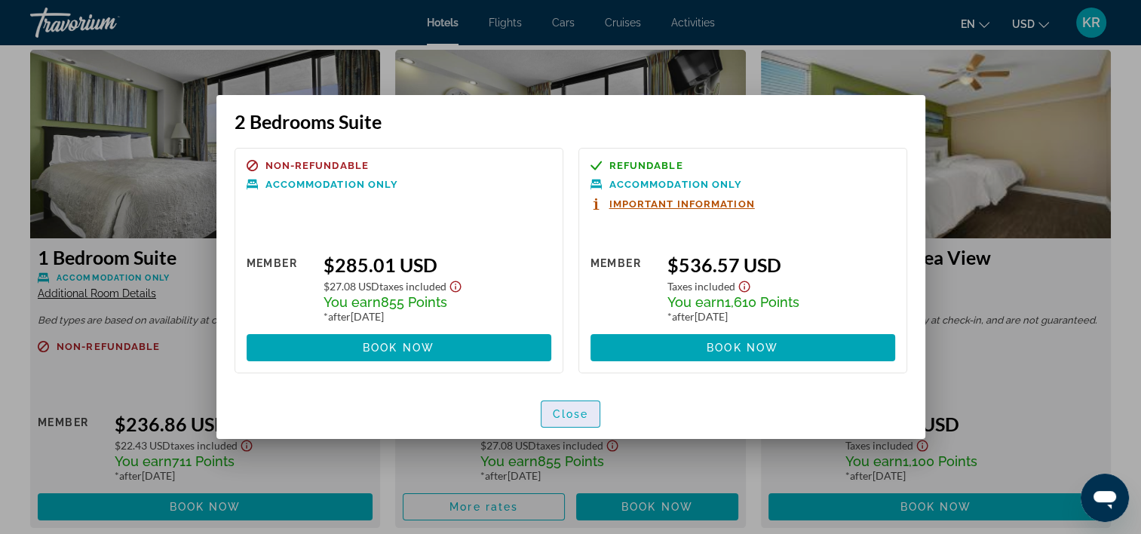
click at [577, 417] on span "Close" at bounding box center [571, 414] width 36 height 12
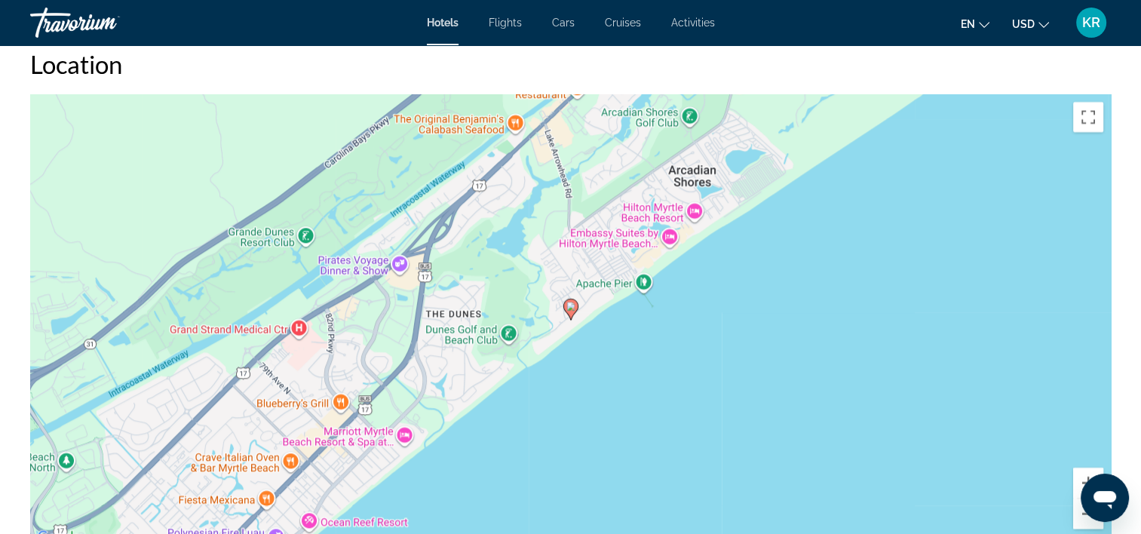
scroll to position [1432, 0]
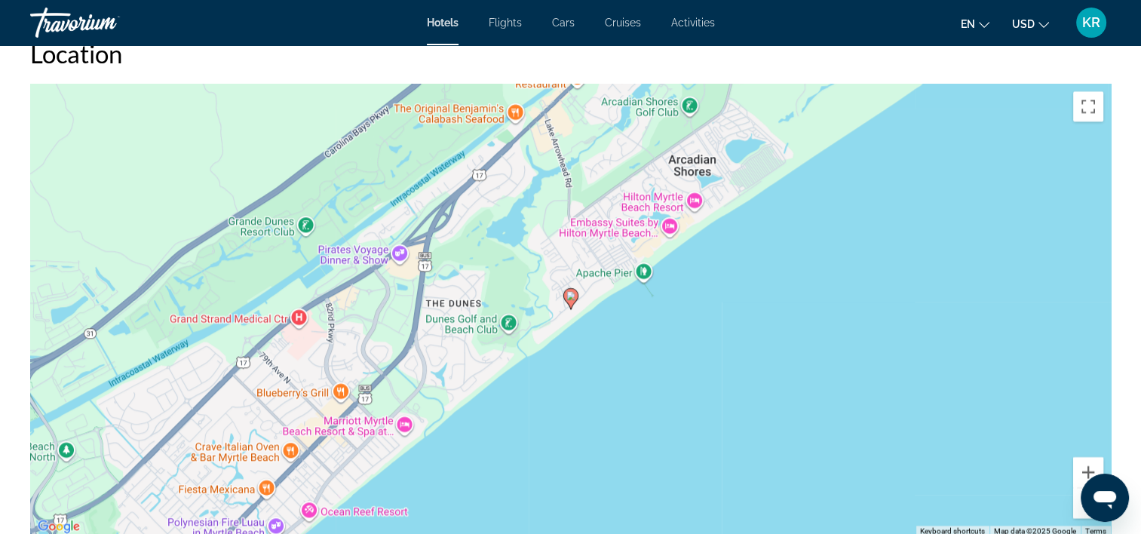
click at [570, 300] on icon "Main content" at bounding box center [570, 299] width 14 height 20
click at [571, 292] on image "Main content" at bounding box center [570, 295] width 9 height 9
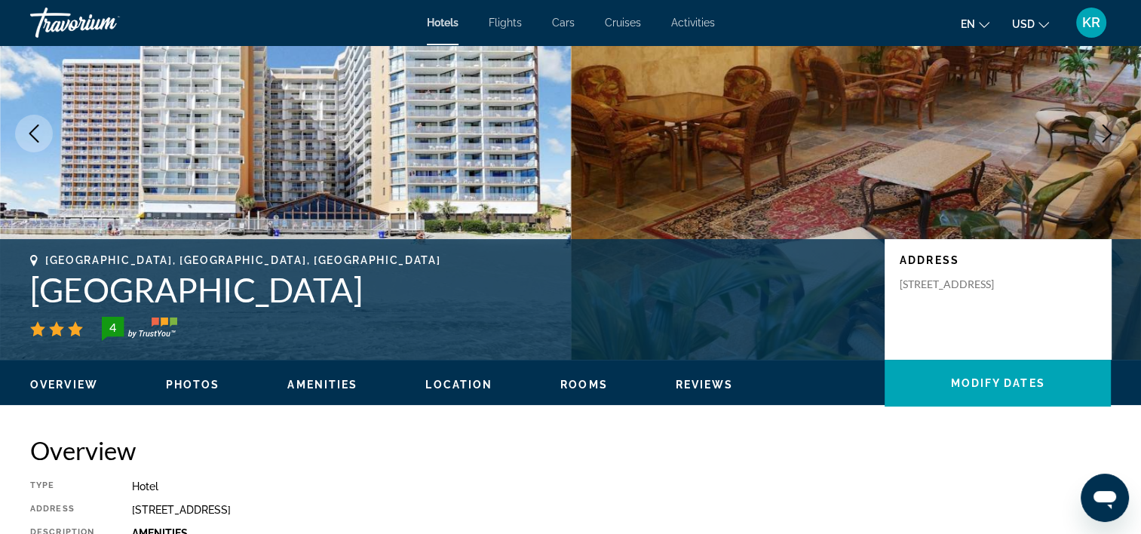
scroll to position [0, 0]
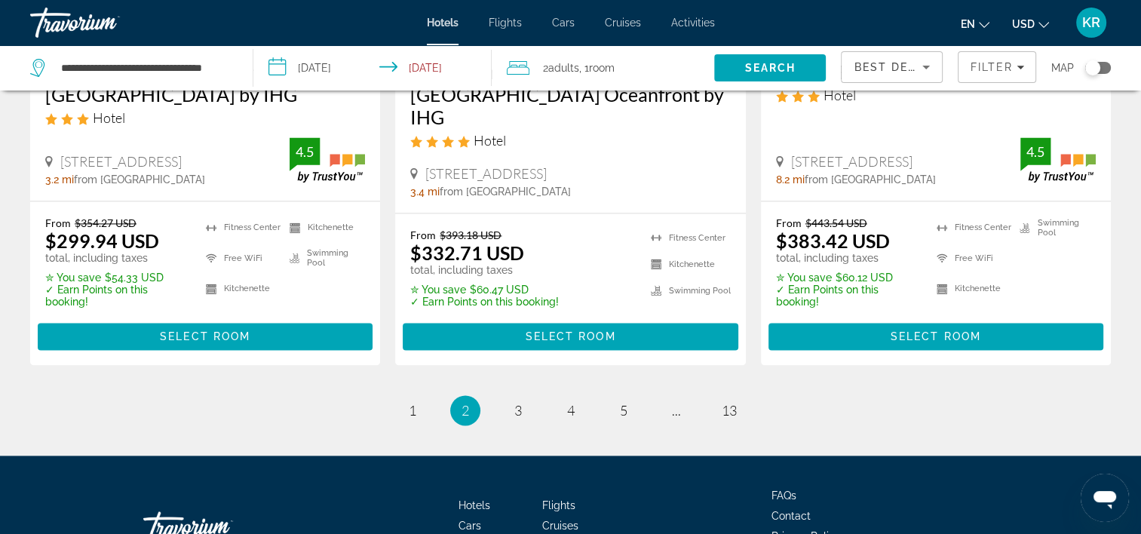
scroll to position [2072, 0]
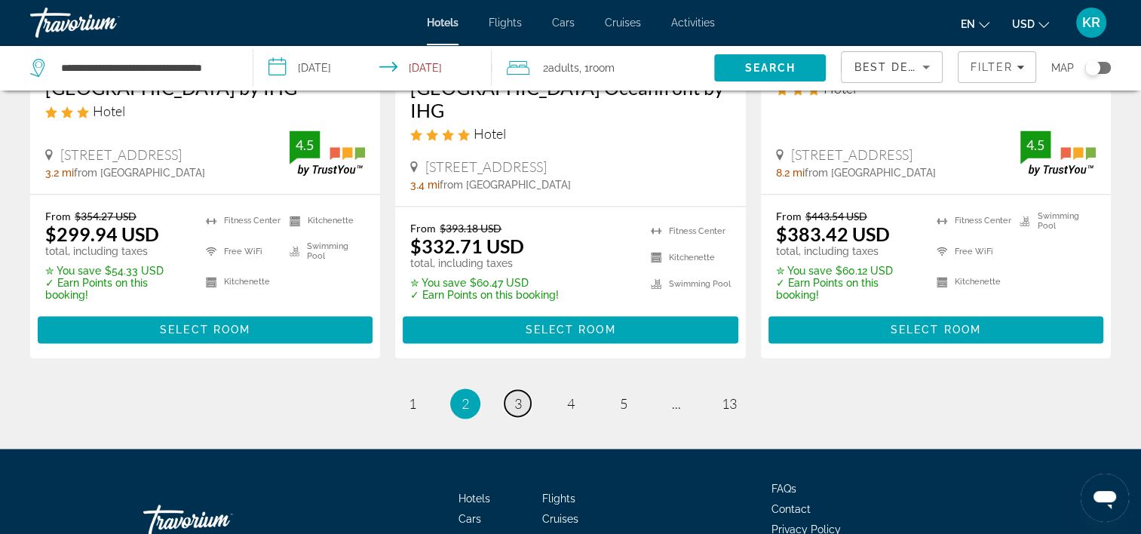
click at [516, 399] on span "3" at bounding box center [518, 403] width 8 height 17
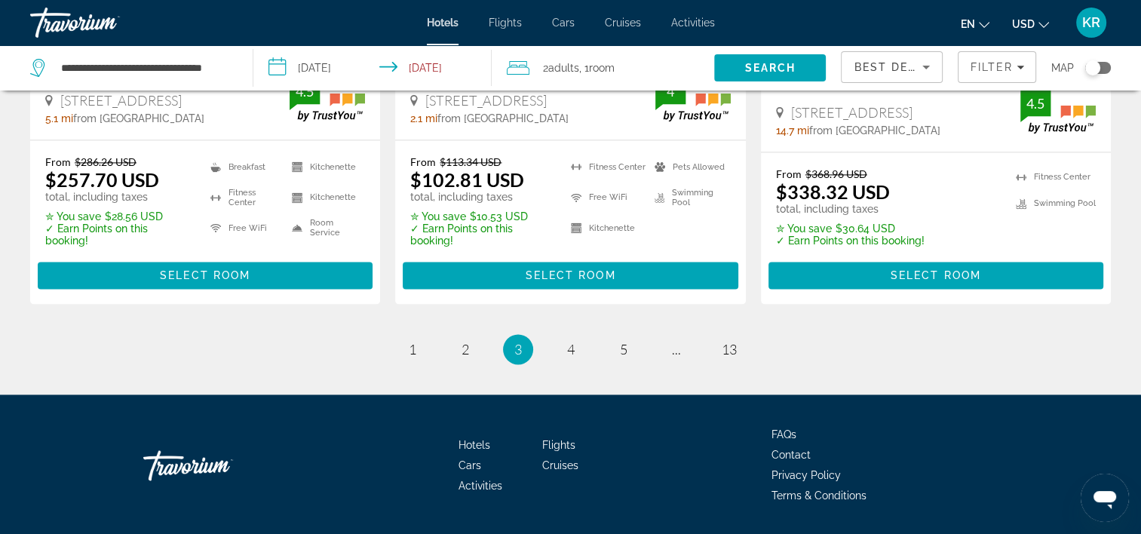
scroll to position [2195, 0]
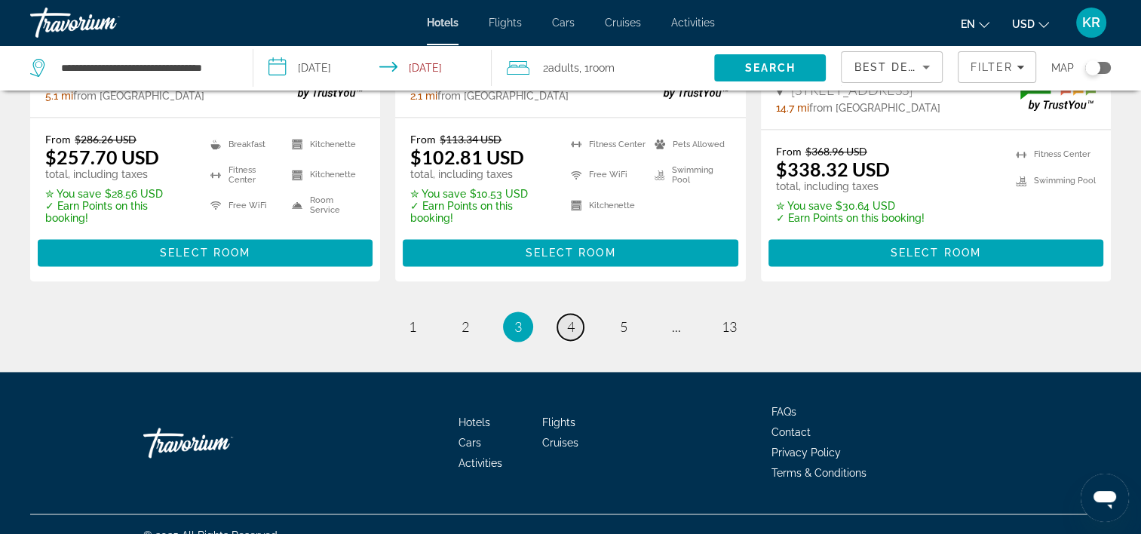
click at [568, 318] on span "4" at bounding box center [571, 326] width 8 height 17
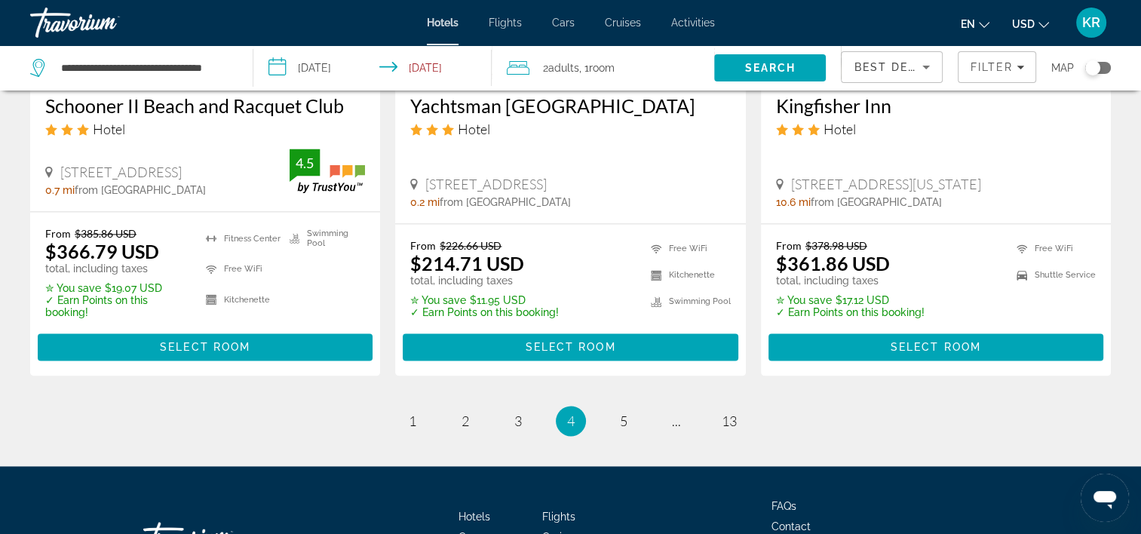
scroll to position [2114, 0]
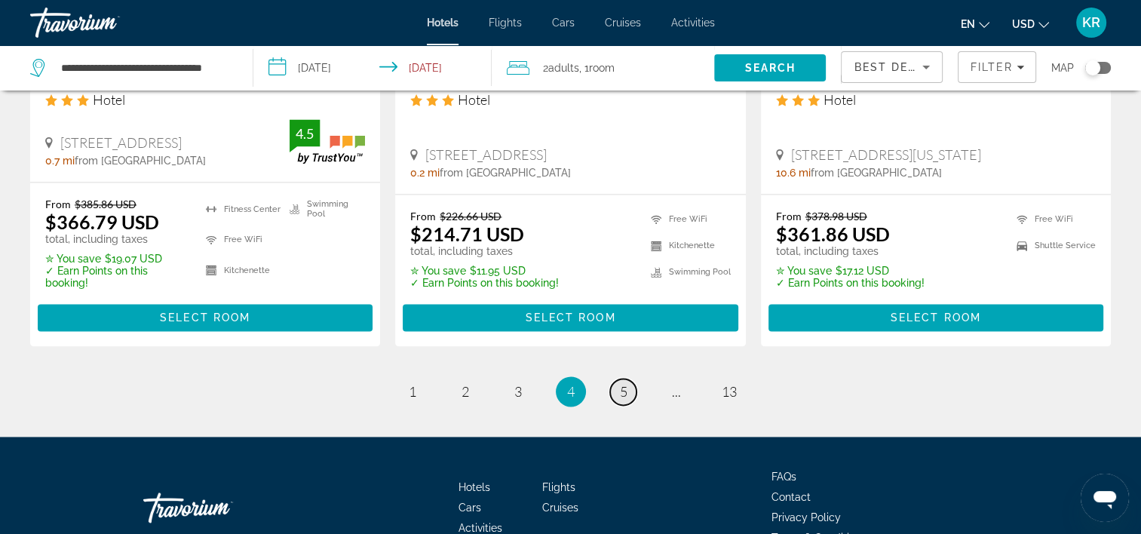
click at [616, 378] on link "page 5" at bounding box center [623, 391] width 26 height 26
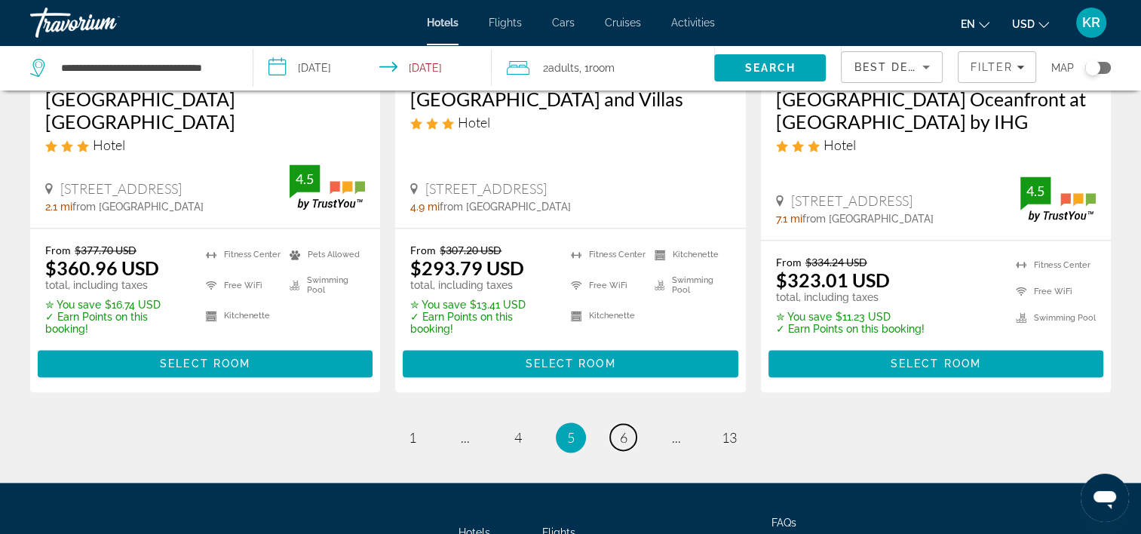
scroll to position [2116, 0]
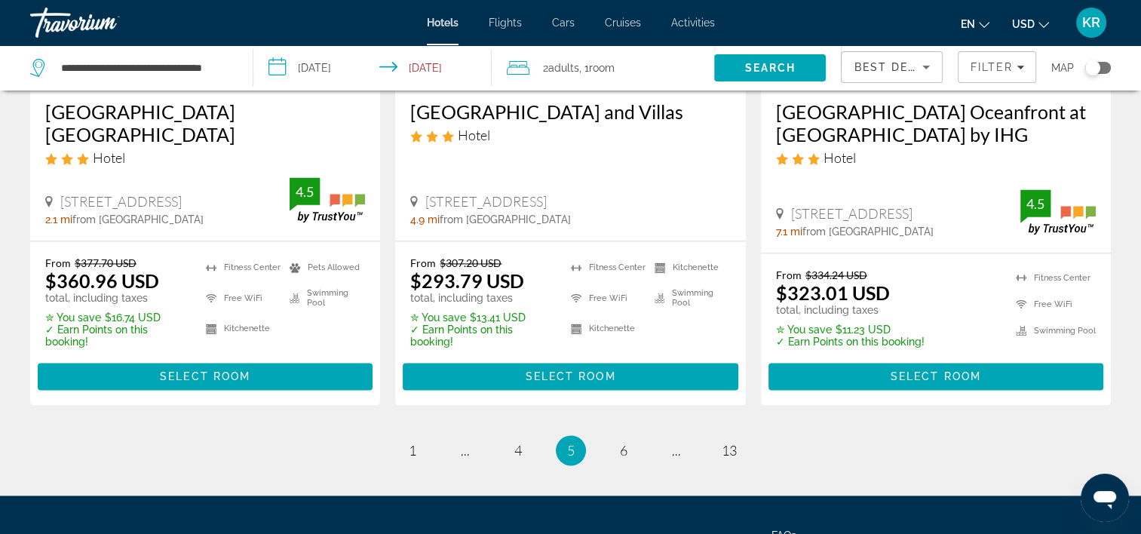
click at [892, 70] on span "Best Deals" at bounding box center [892, 67] width 78 height 12
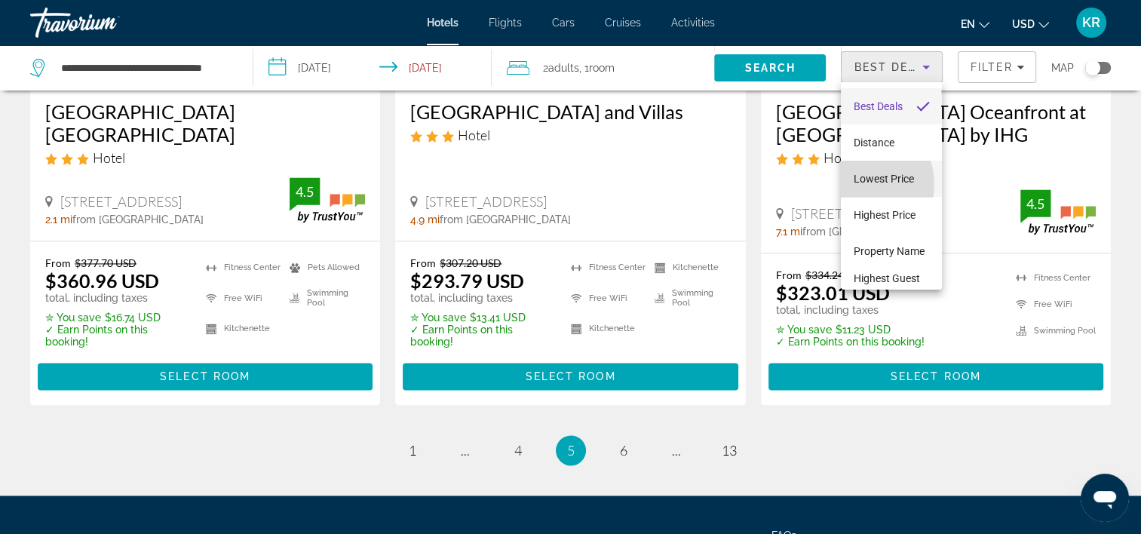
click at [859, 184] on span "Lowest Price" at bounding box center [883, 179] width 60 height 12
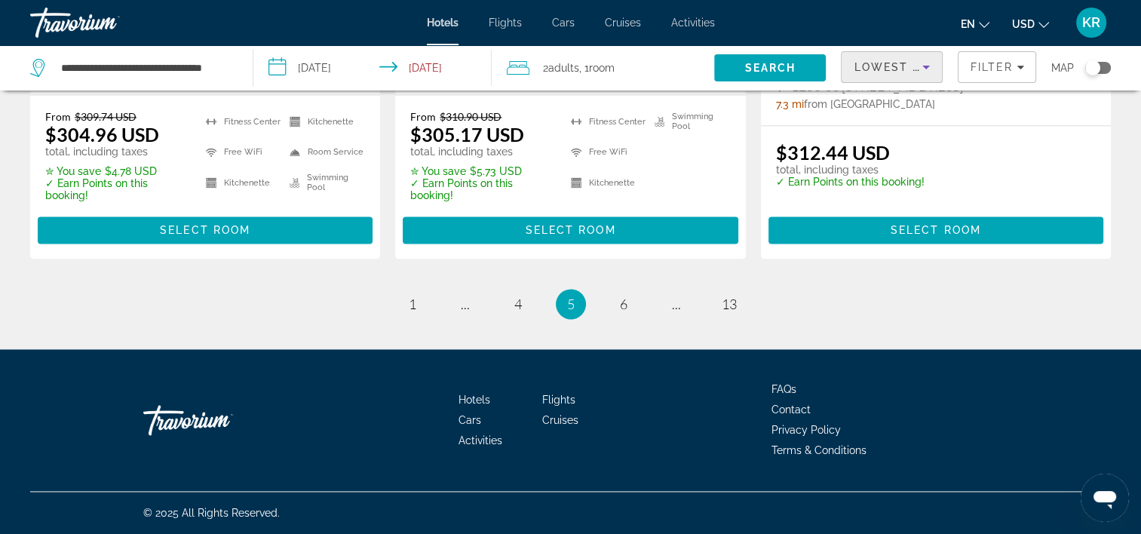
scroll to position [2157, 0]
click at [625, 308] on span "6" at bounding box center [624, 303] width 8 height 17
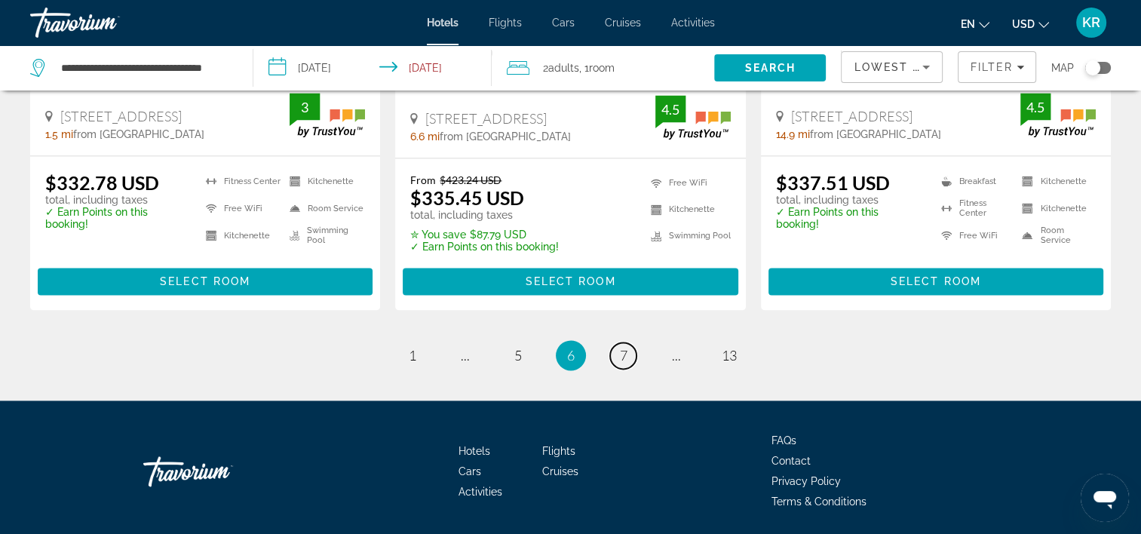
scroll to position [2116, 0]
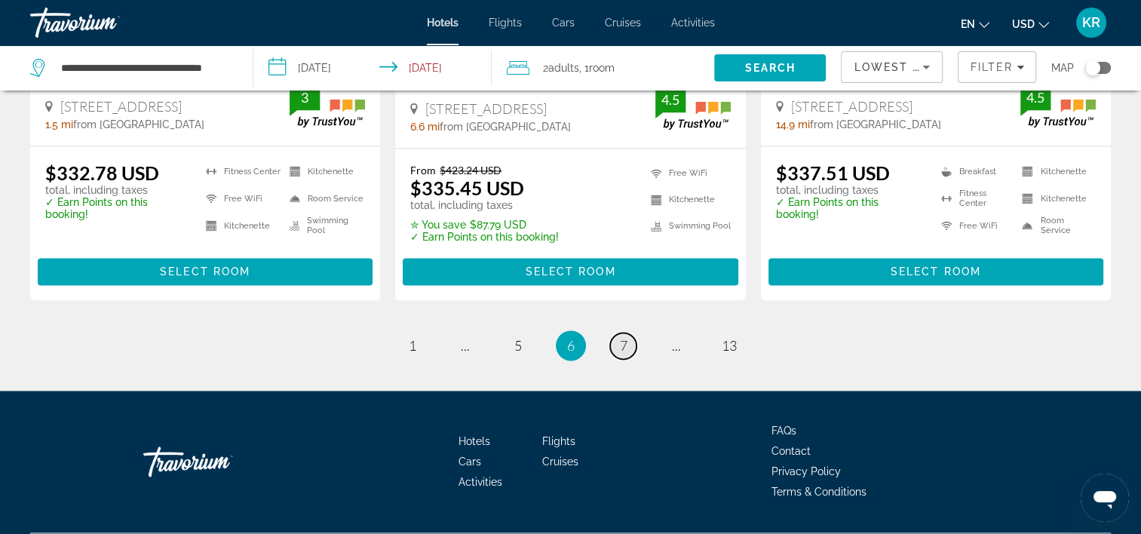
click at [630, 332] on link "page 7" at bounding box center [623, 345] width 26 height 26
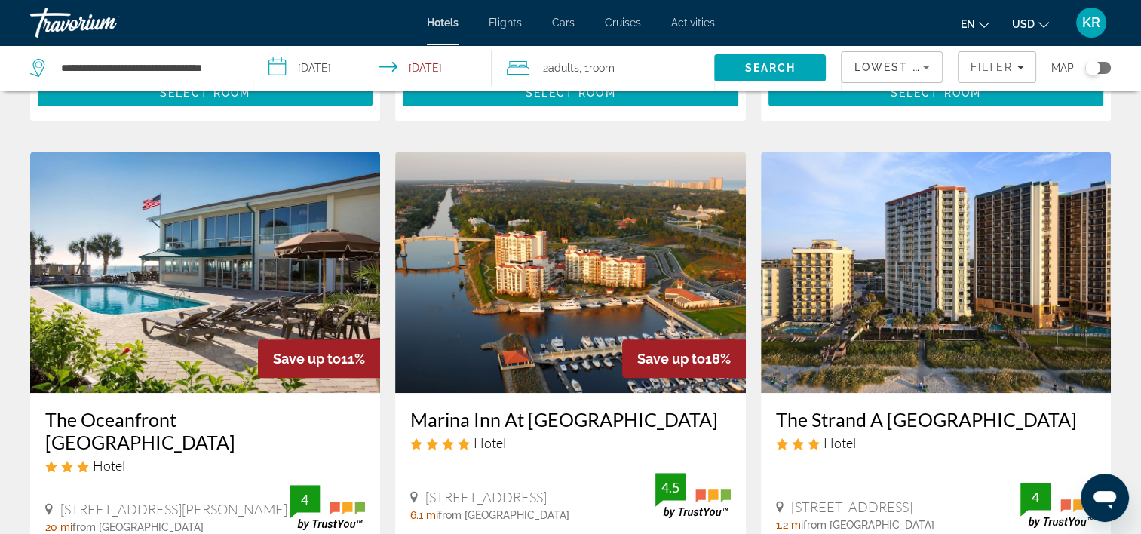
scroll to position [554, 0]
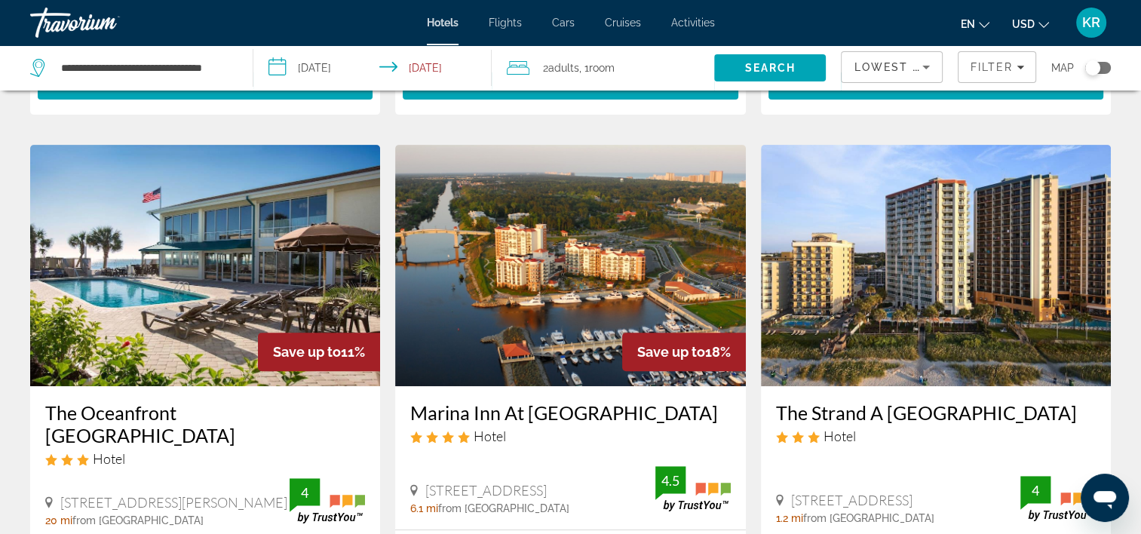
drag, startPoint x: 1137, startPoint y: 178, endPoint x: 1141, endPoint y: 226, distance: 48.4
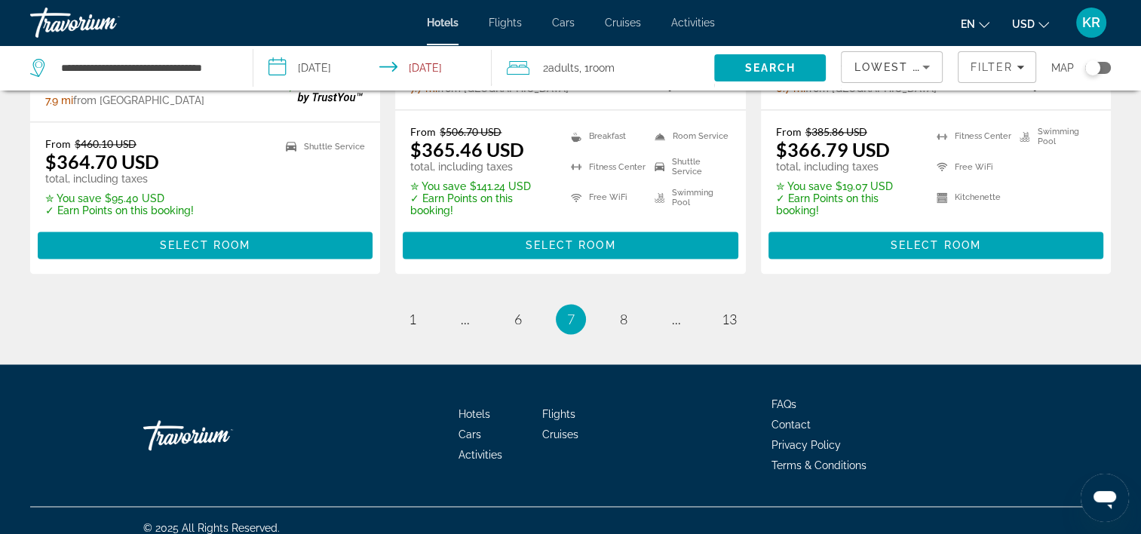
scroll to position [2162, 0]
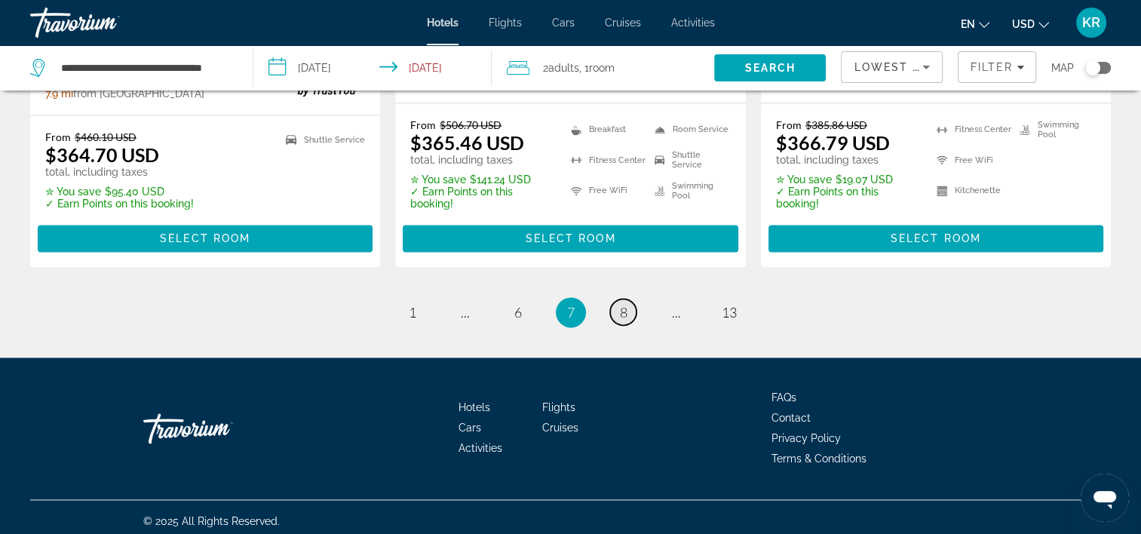
click at [620, 305] on span "8" at bounding box center [624, 312] width 8 height 17
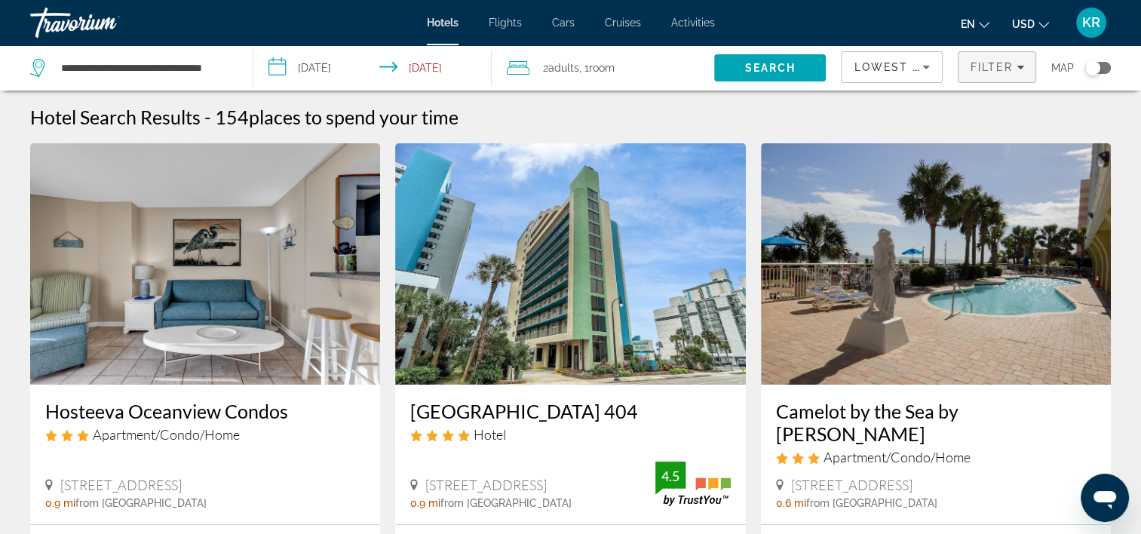
click at [989, 73] on span "Filters" at bounding box center [996, 67] width 77 height 36
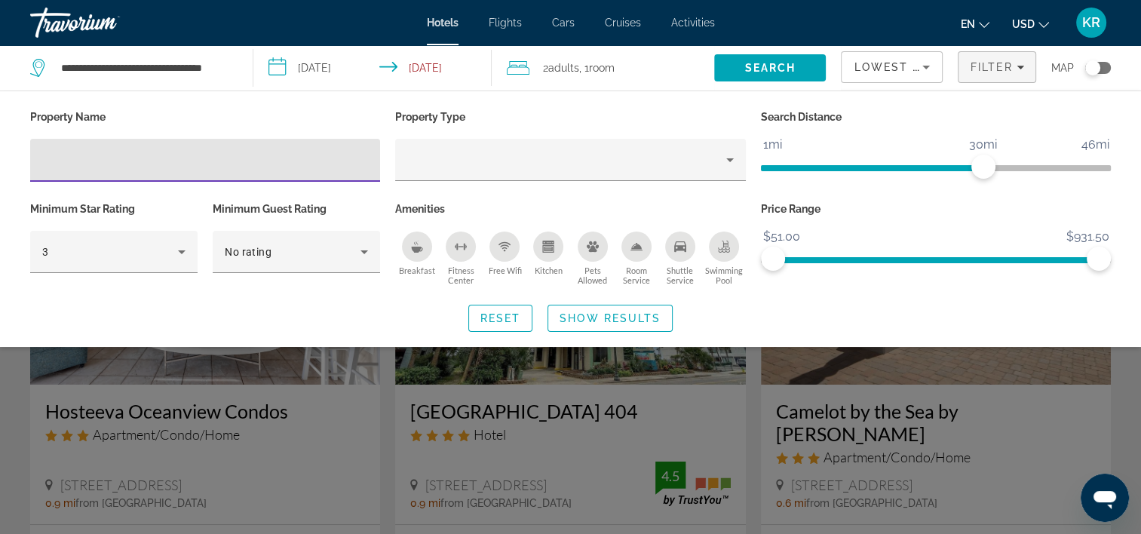
click at [178, 175] on div "Hotel Filters" at bounding box center [205, 160] width 326 height 43
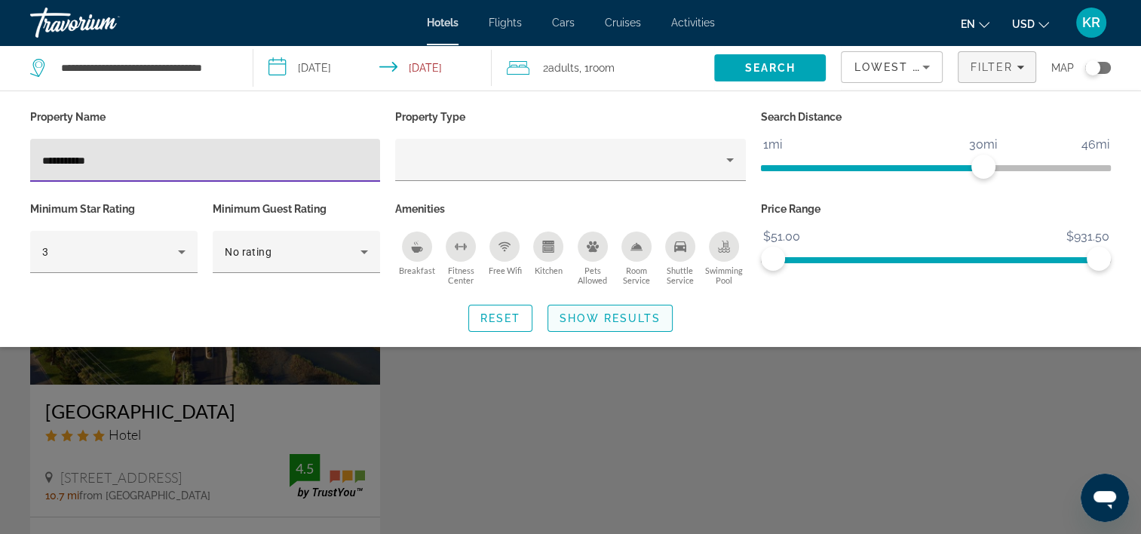
type input "**********"
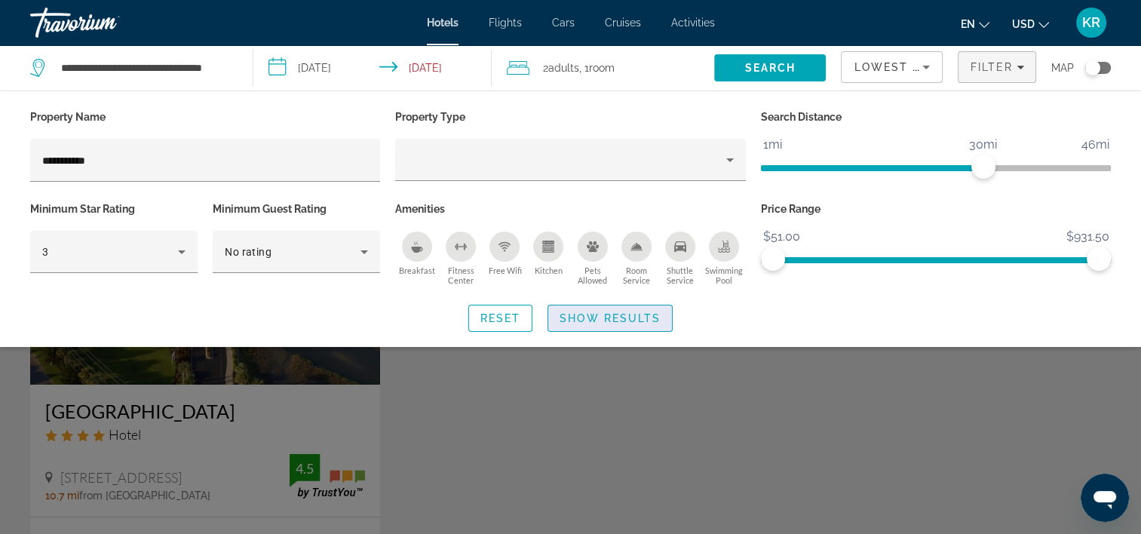
click at [579, 318] on span "Show Results" at bounding box center [609, 318] width 101 height 12
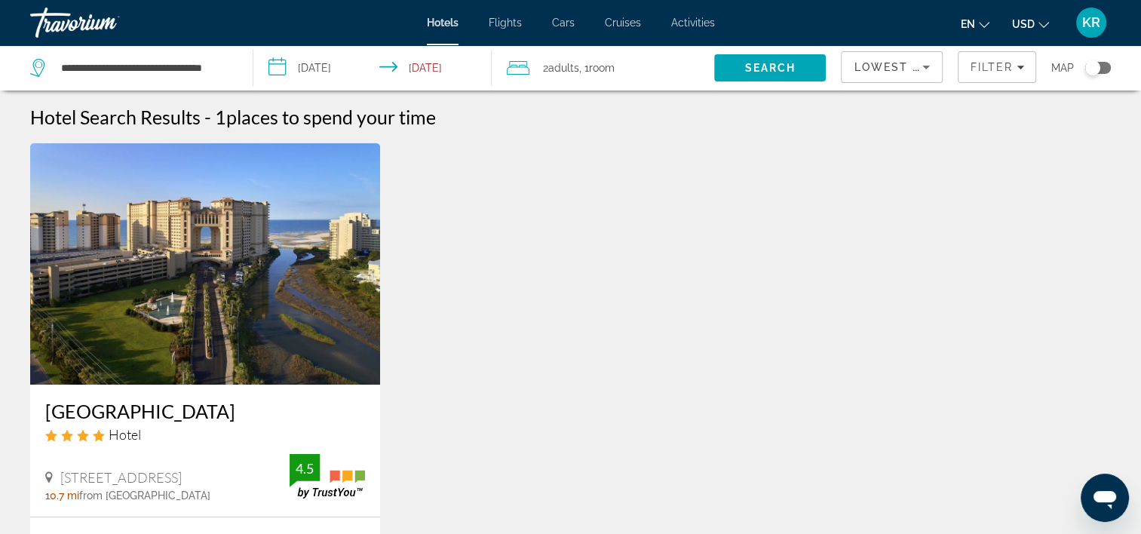
click at [212, 320] on img "Main content" at bounding box center [205, 263] width 350 height 241
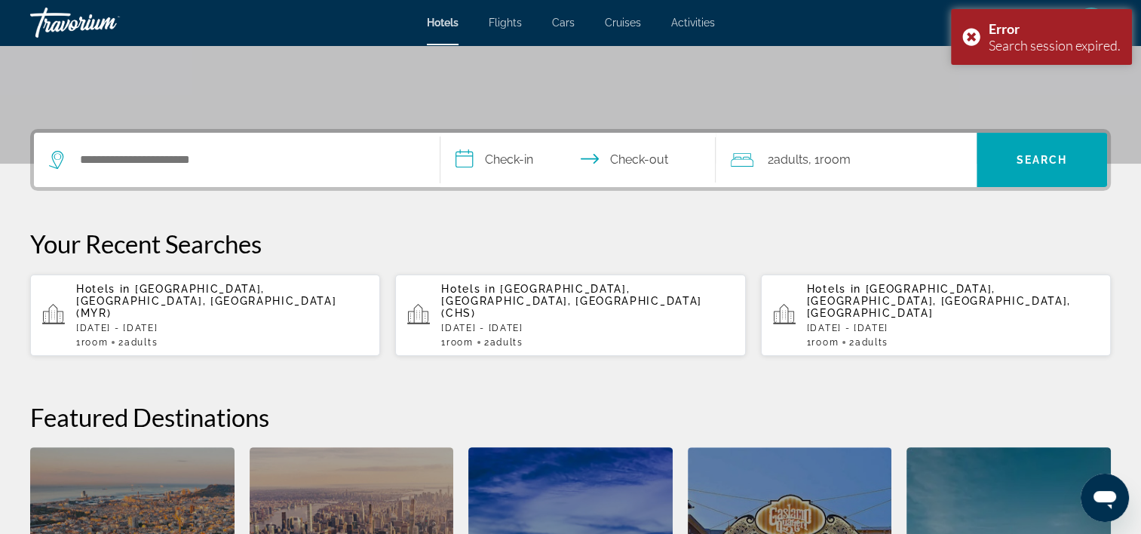
scroll to position [290, 0]
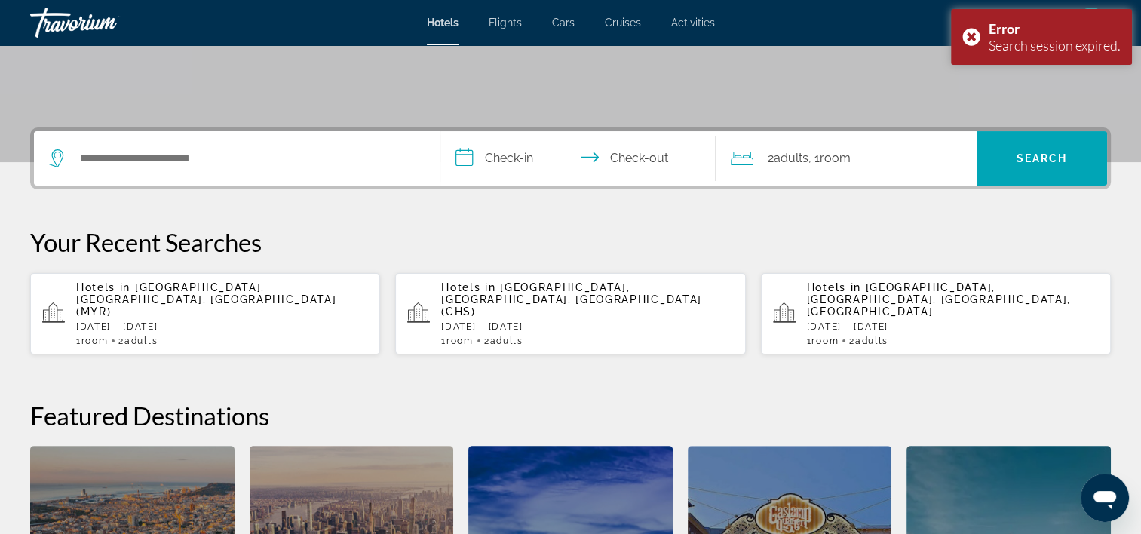
click at [269, 335] on app-hotels-recent-search "Hotels in [GEOGRAPHIC_DATA], [GEOGRAPHIC_DATA], [GEOGRAPHIC_DATA] (MYR) [DATE] …" at bounding box center [205, 313] width 350 height 81
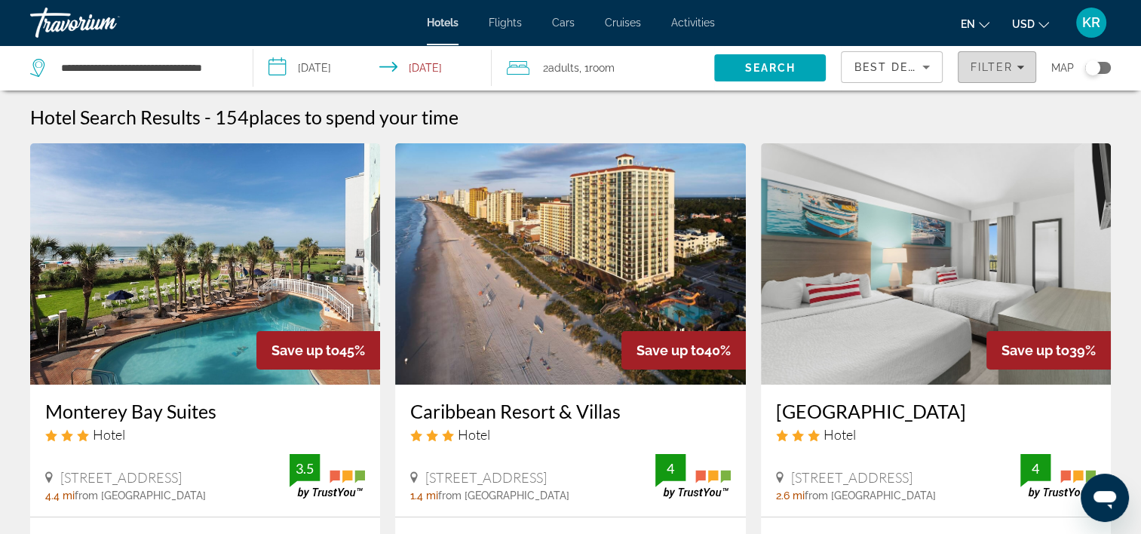
click at [983, 63] on span "Filter" at bounding box center [990, 67] width 43 height 12
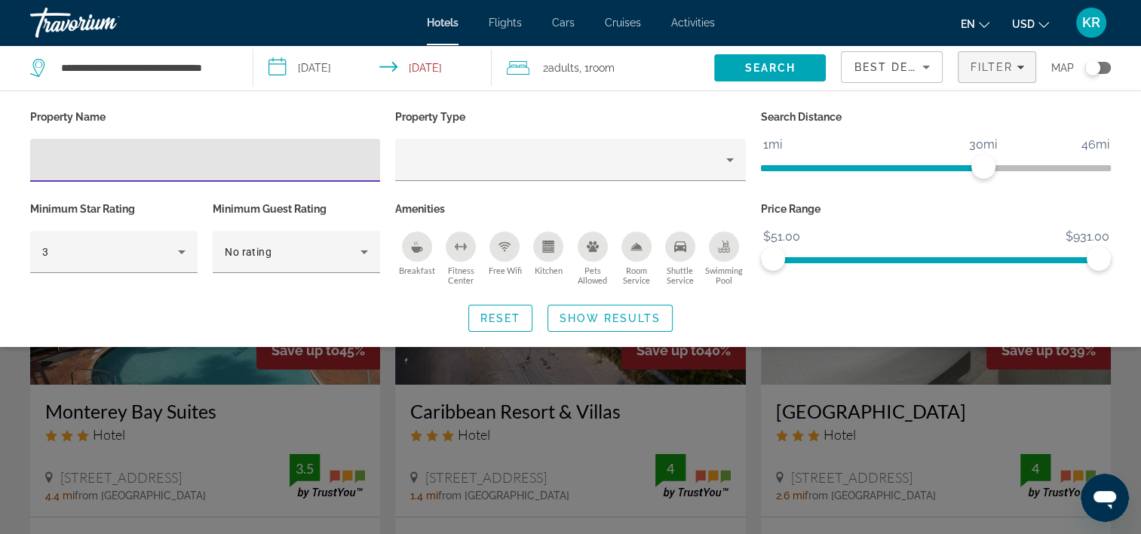
click at [216, 163] on input "Hotel Filters" at bounding box center [205, 161] width 326 height 18
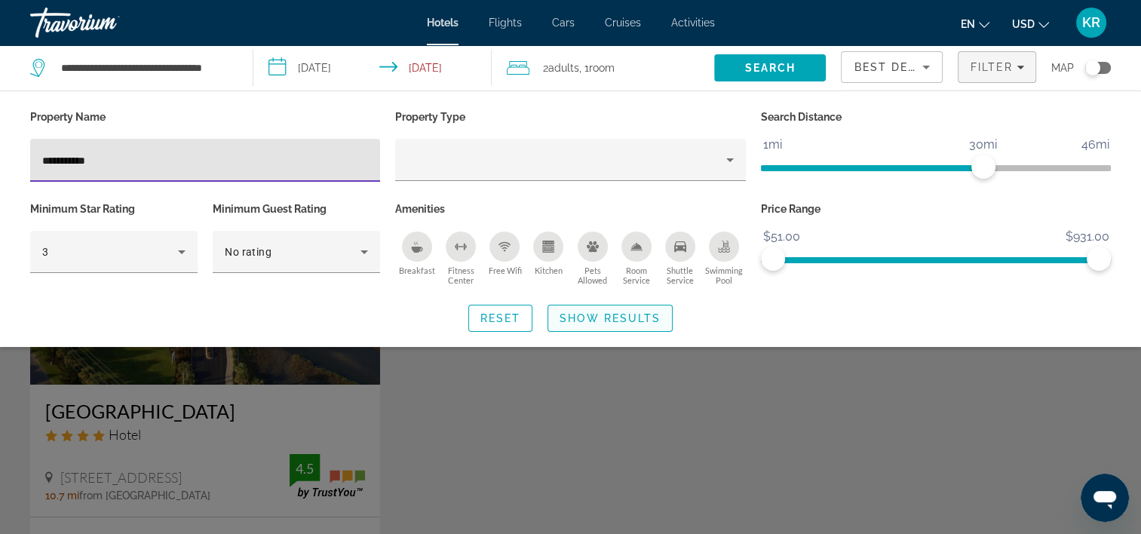
type input "**********"
click at [587, 320] on span "Show Results" at bounding box center [609, 318] width 101 height 12
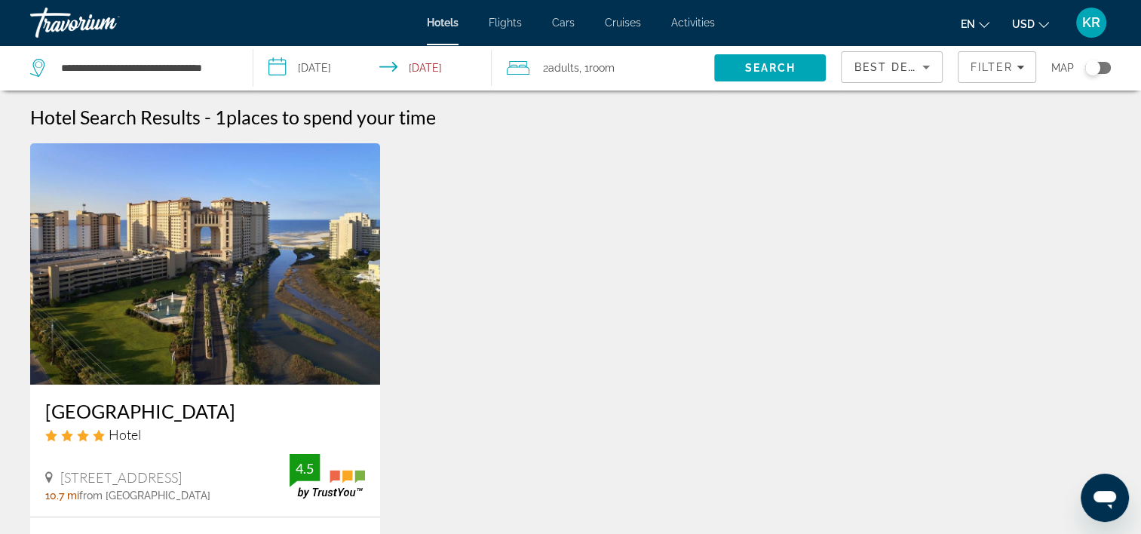
click at [167, 344] on img "Main content" at bounding box center [205, 263] width 350 height 241
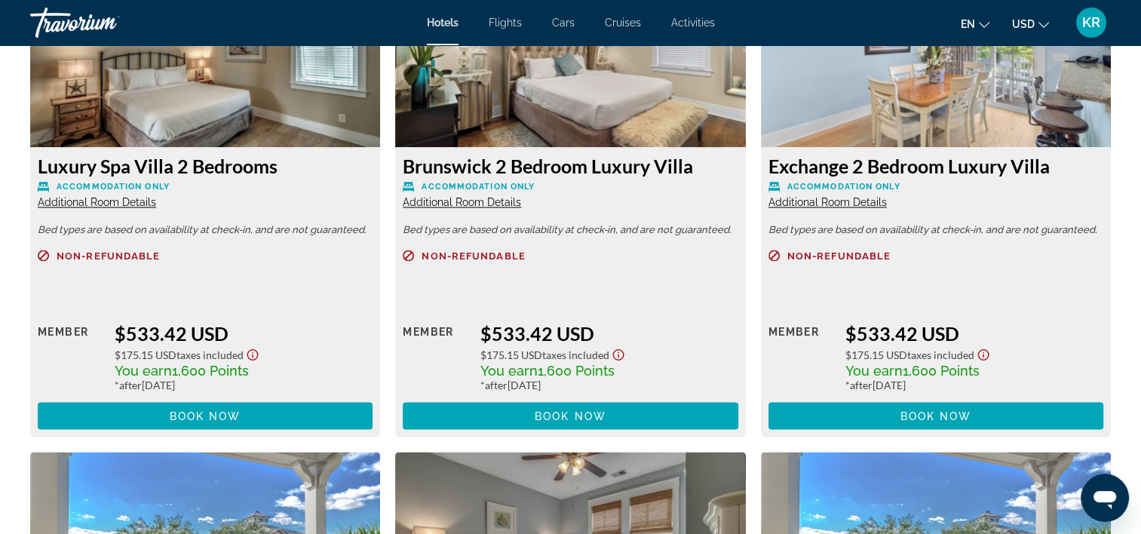
scroll to position [2645, 0]
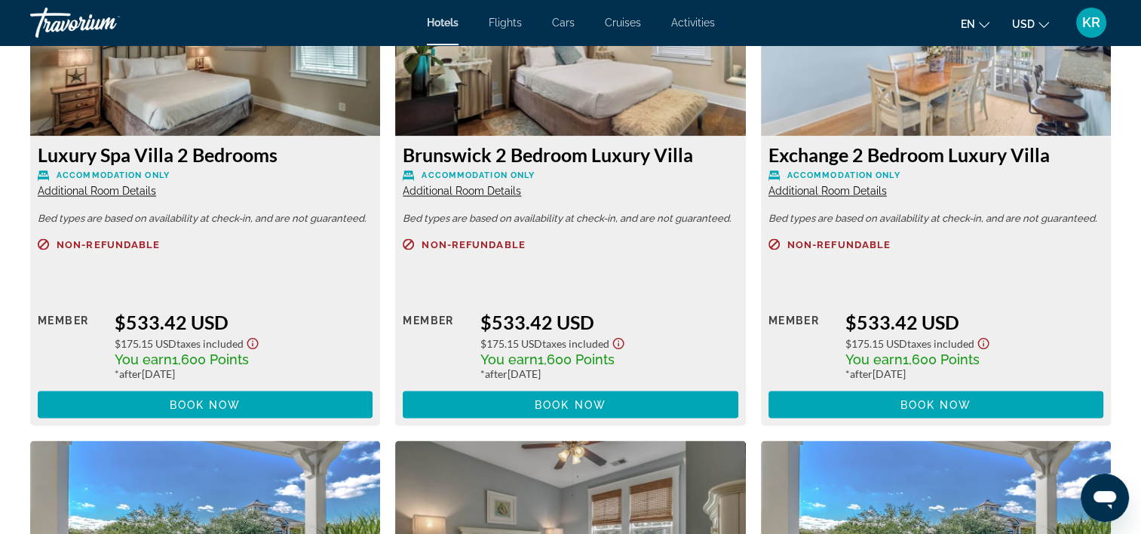
click at [815, 189] on span "Additional Room Details" at bounding box center [827, 191] width 118 height 12
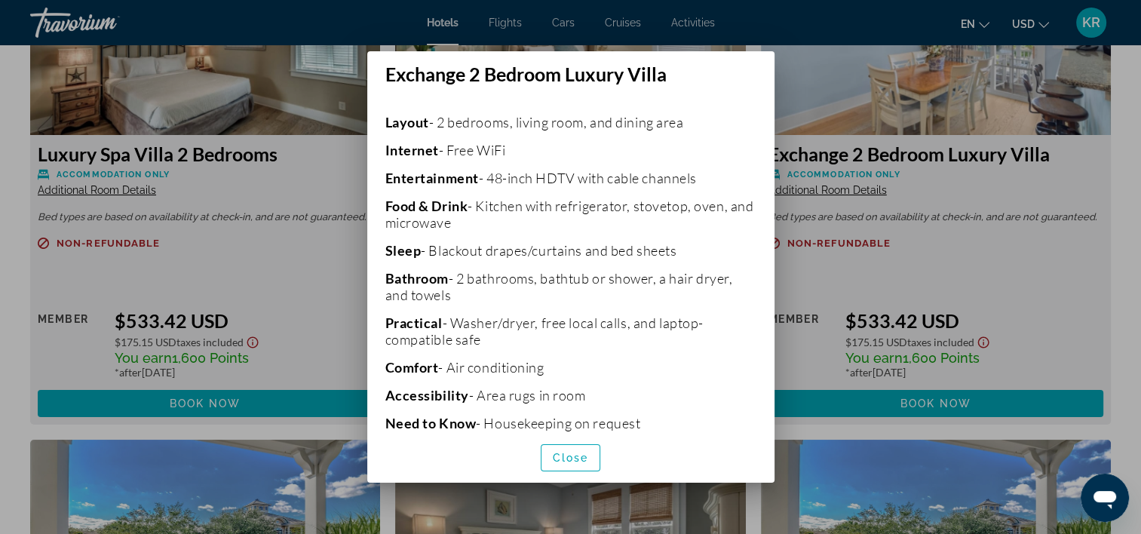
scroll to position [429, 0]
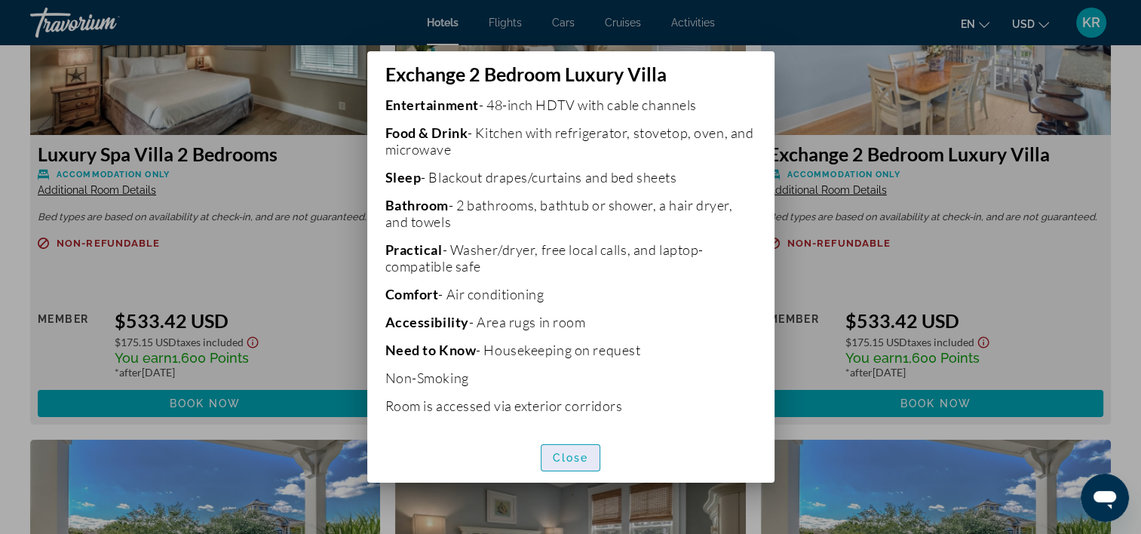
click at [565, 449] on span "button" at bounding box center [570, 457] width 59 height 36
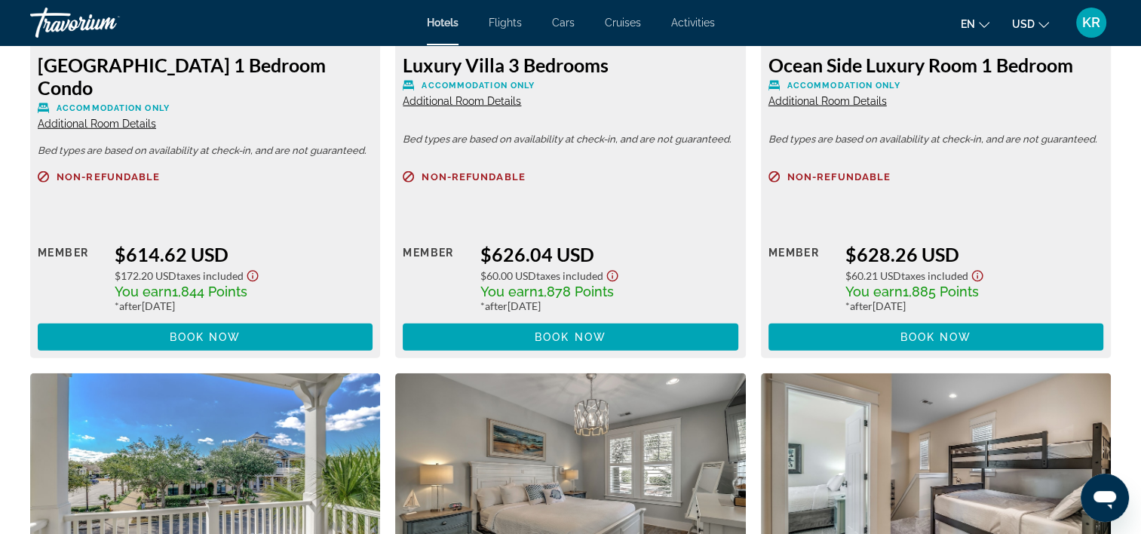
scroll to position [4146, 0]
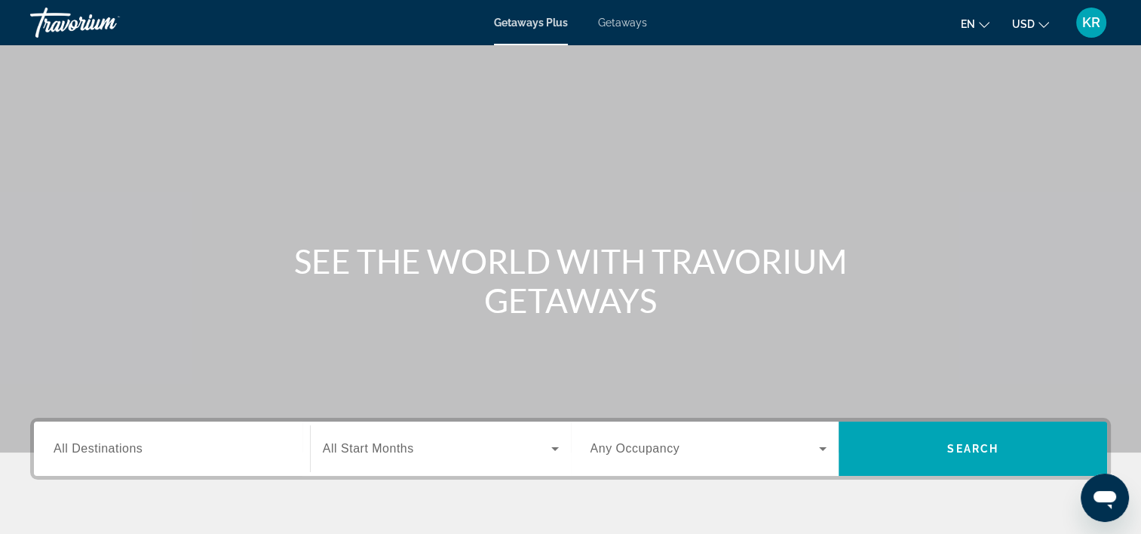
click at [78, 448] on span "All Destinations" at bounding box center [98, 448] width 89 height 13
click at [78, 448] on input "Destination All Destinations" at bounding box center [172, 449] width 237 height 18
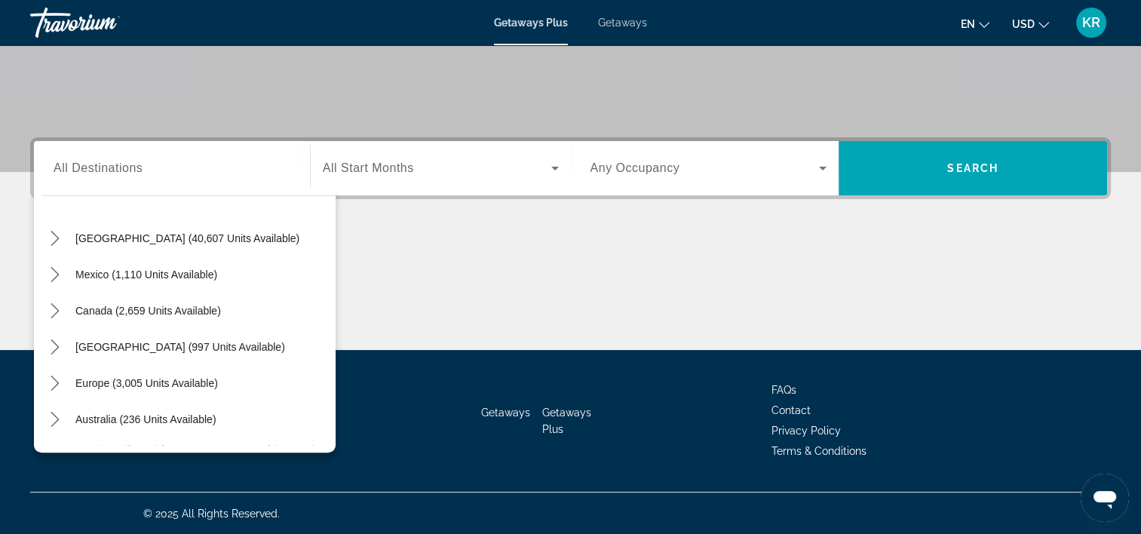
scroll to position [7, 0]
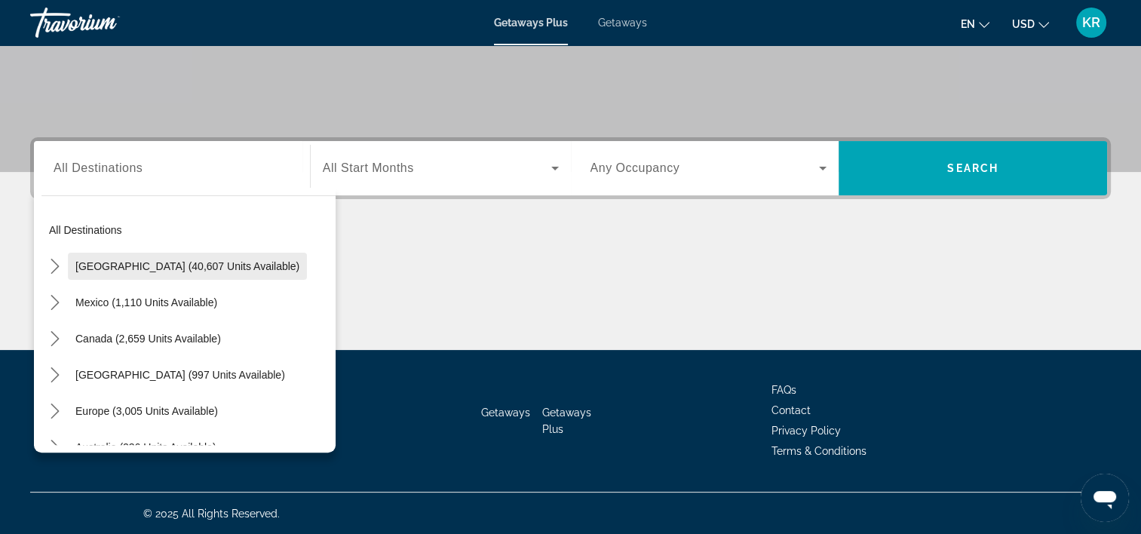
click at [100, 263] on span "United States (40,607 units available)" at bounding box center [187, 266] width 224 height 12
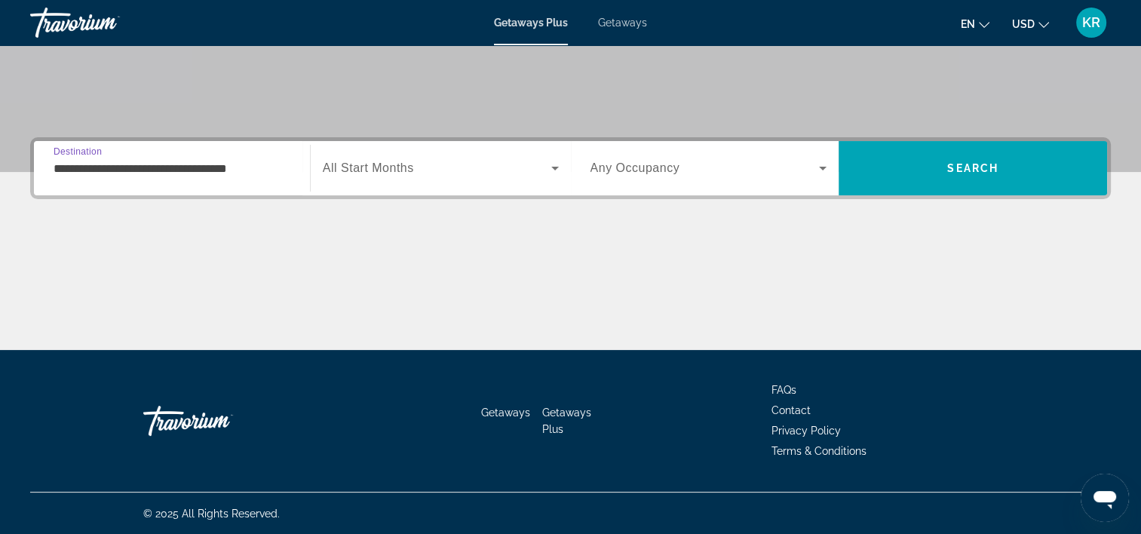
click at [232, 167] on input "**********" at bounding box center [172, 169] width 237 height 18
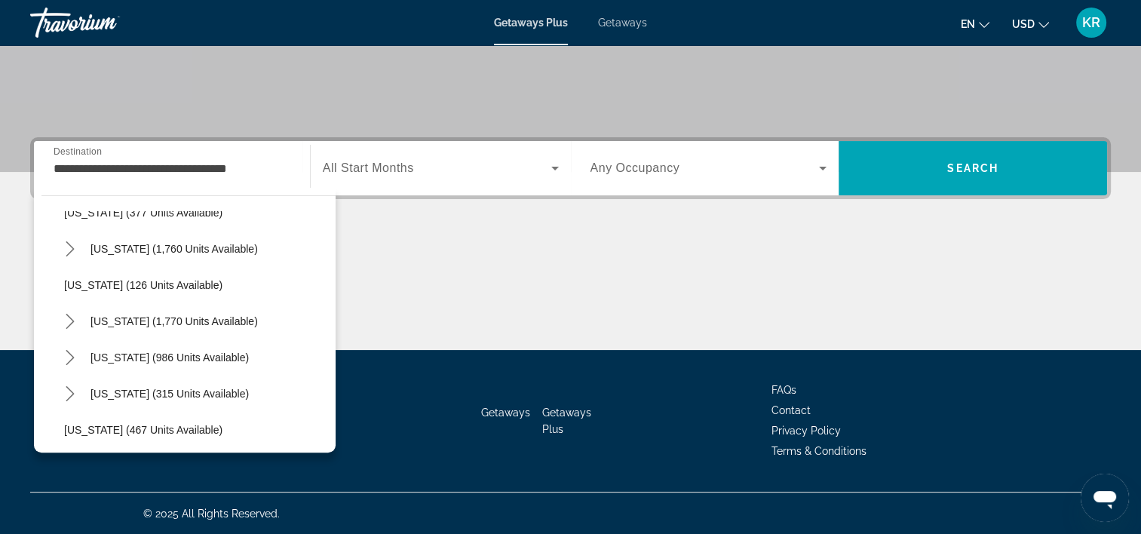
scroll to position [1049, 0]
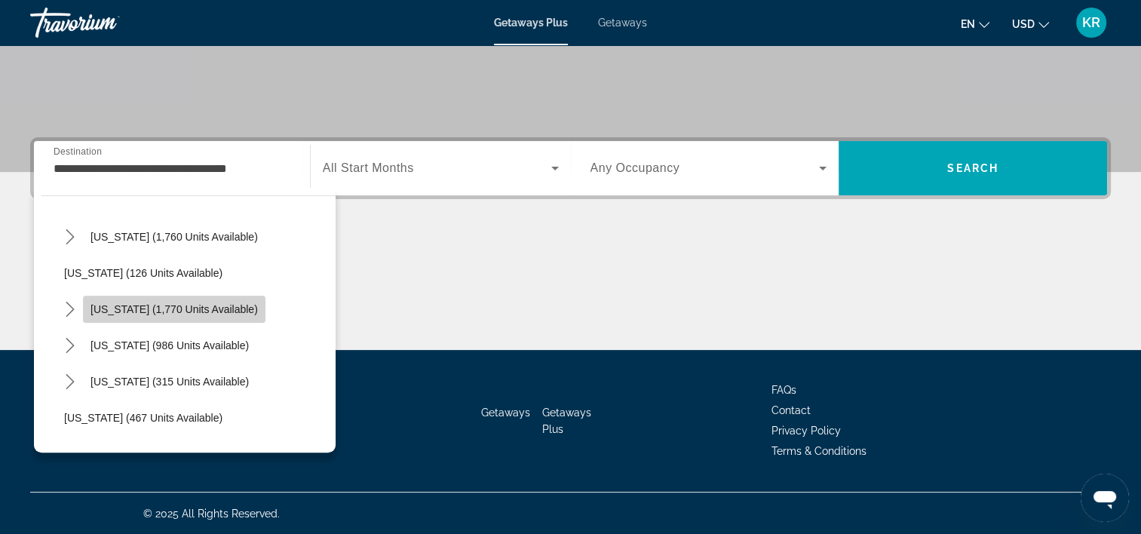
click at [205, 305] on span "South Carolina (1,770 units available)" at bounding box center [173, 309] width 167 height 12
type input "**********"
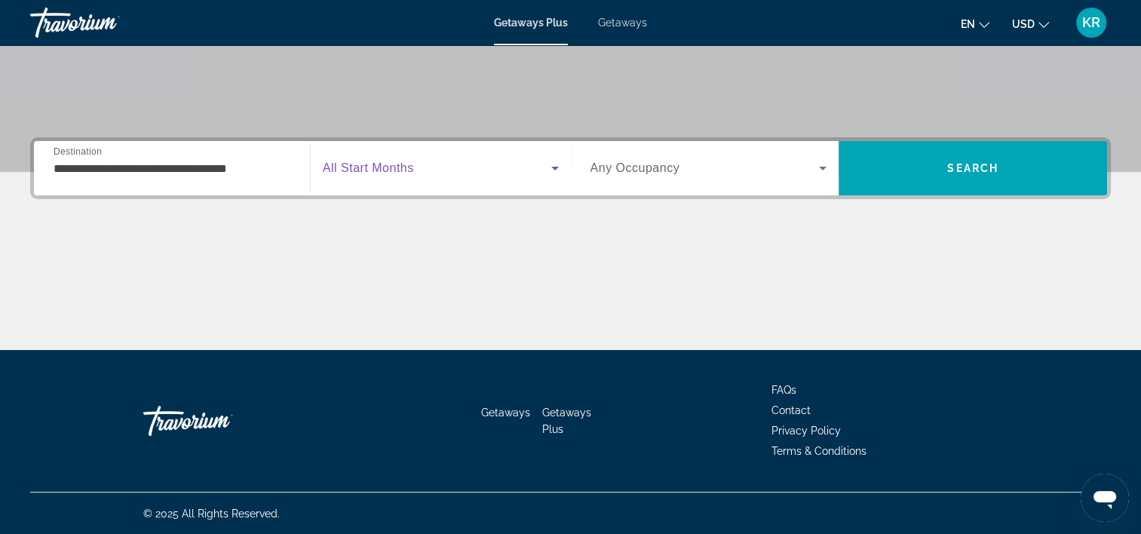
click at [544, 167] on span "Search widget" at bounding box center [437, 168] width 228 height 18
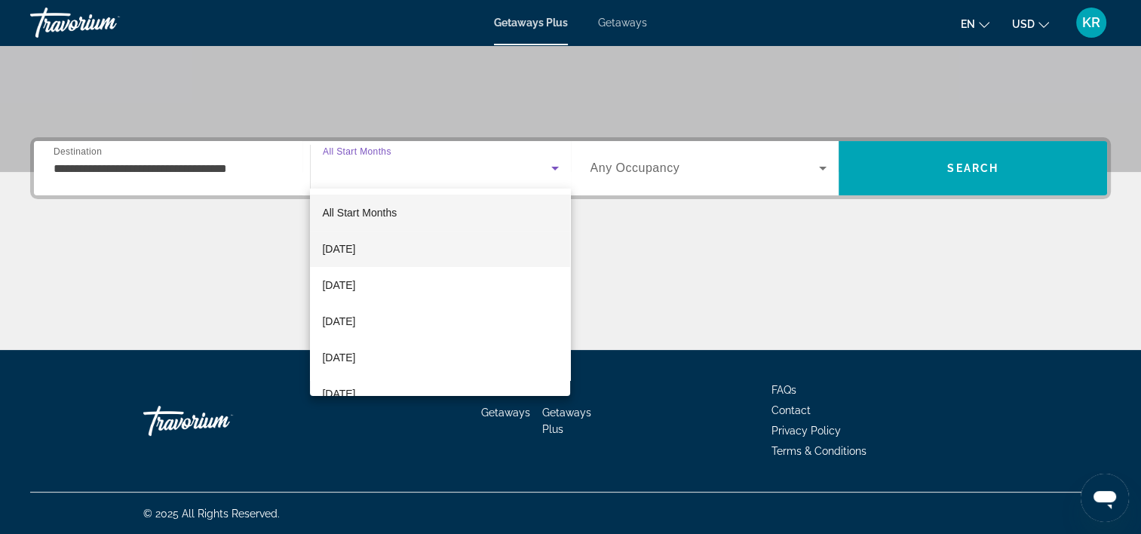
click at [387, 254] on mat-option "October 2025" at bounding box center [440, 249] width 260 height 36
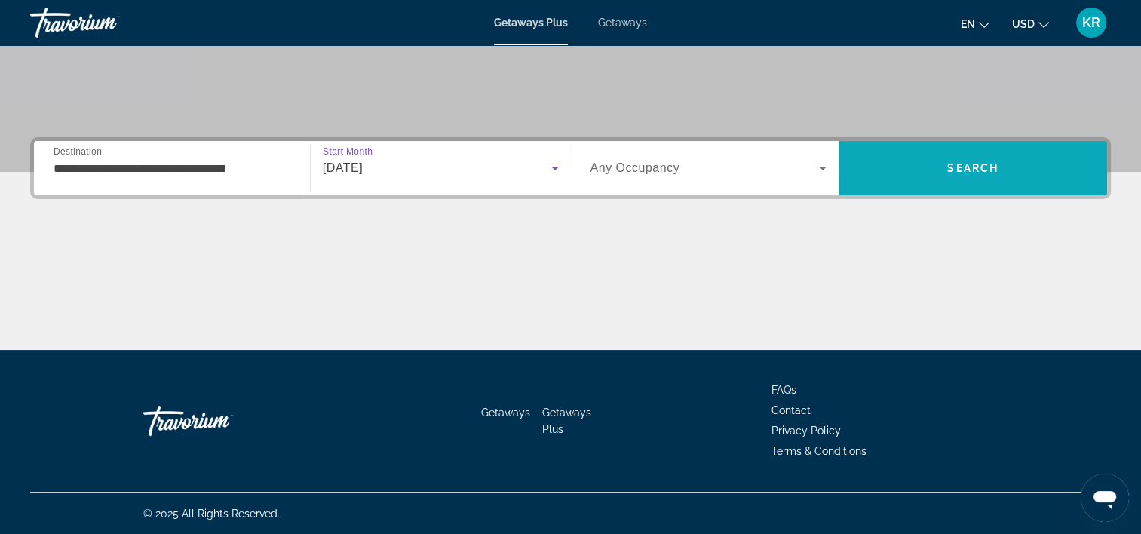
click at [950, 163] on span "Search" at bounding box center [972, 168] width 51 height 12
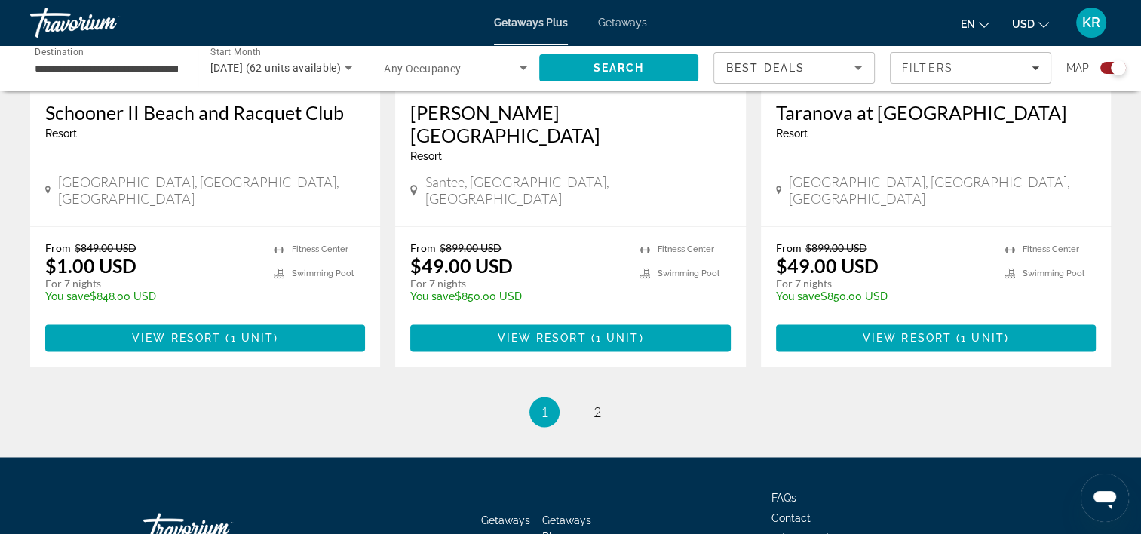
scroll to position [2417, 0]
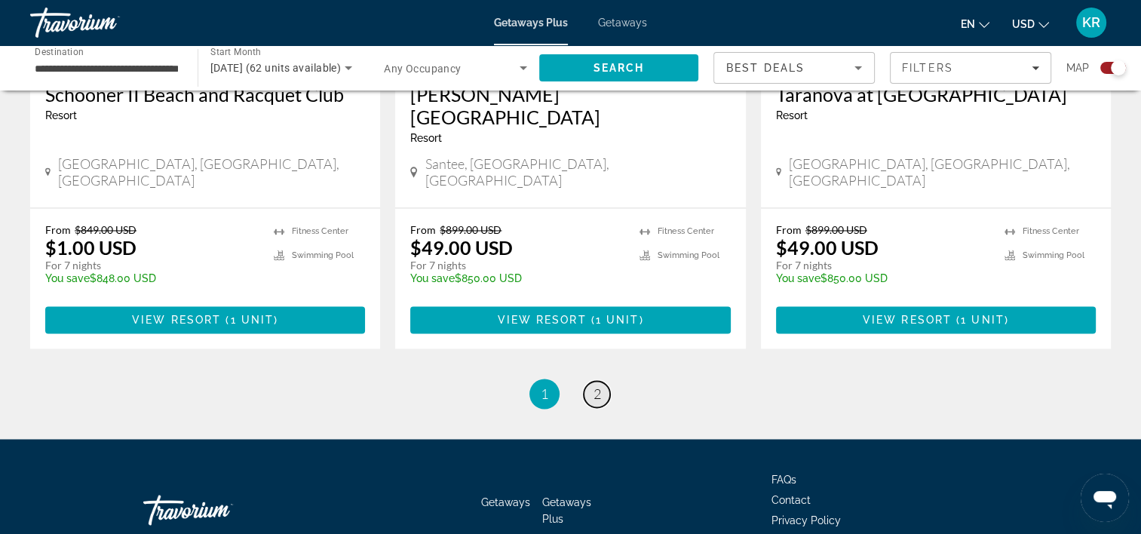
click at [593, 385] on span "2" at bounding box center [597, 393] width 8 height 17
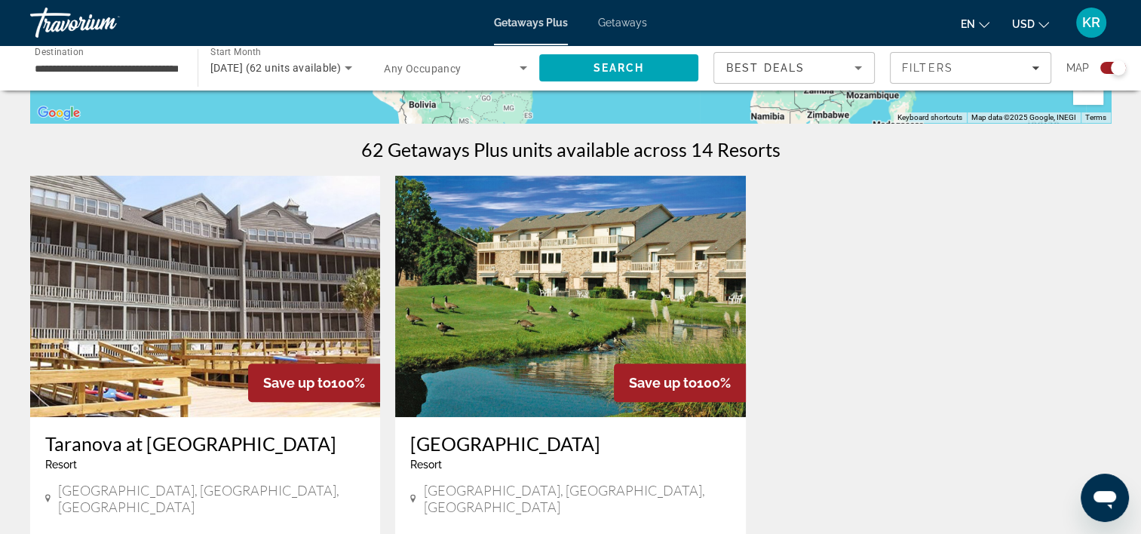
scroll to position [425, 0]
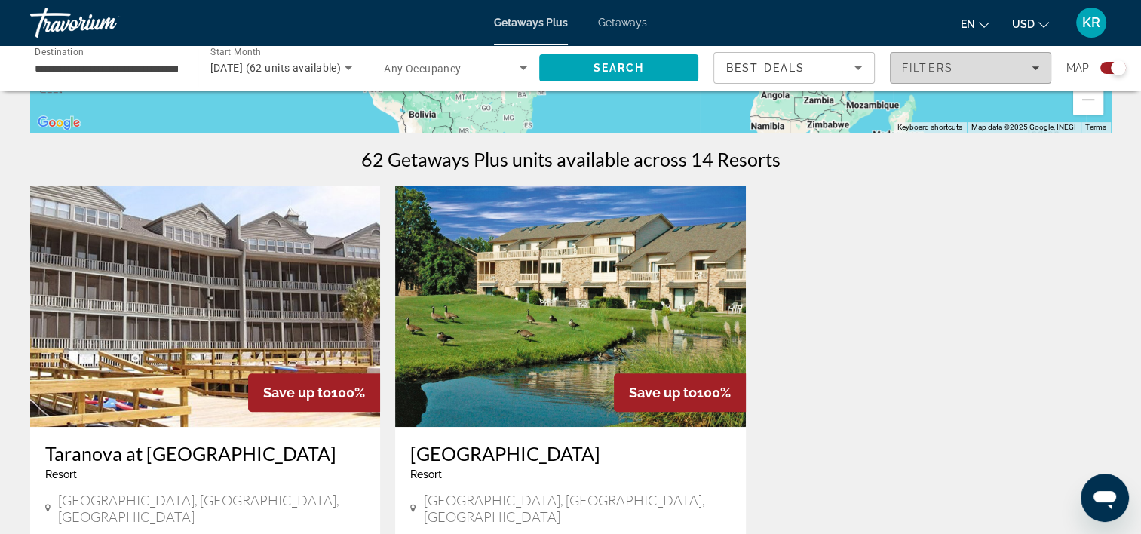
click at [971, 57] on span "Filters" at bounding box center [970, 68] width 160 height 36
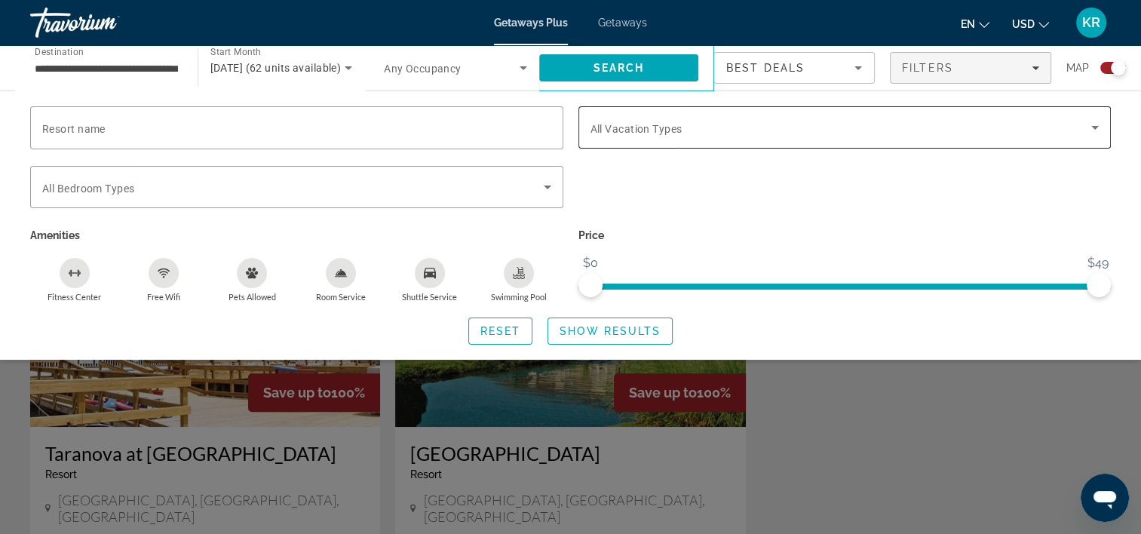
click at [661, 123] on span "All Vacation Types" at bounding box center [636, 129] width 92 height 12
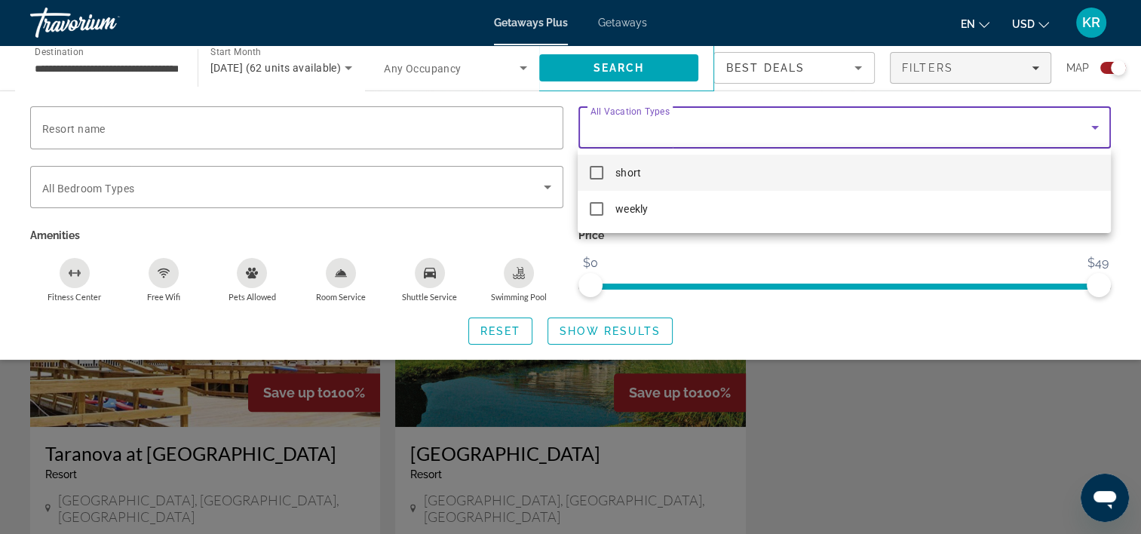
click at [596, 178] on mat-pseudo-checkbox at bounding box center [596, 173] width 14 height 14
click at [608, 329] on div at bounding box center [570, 267] width 1141 height 534
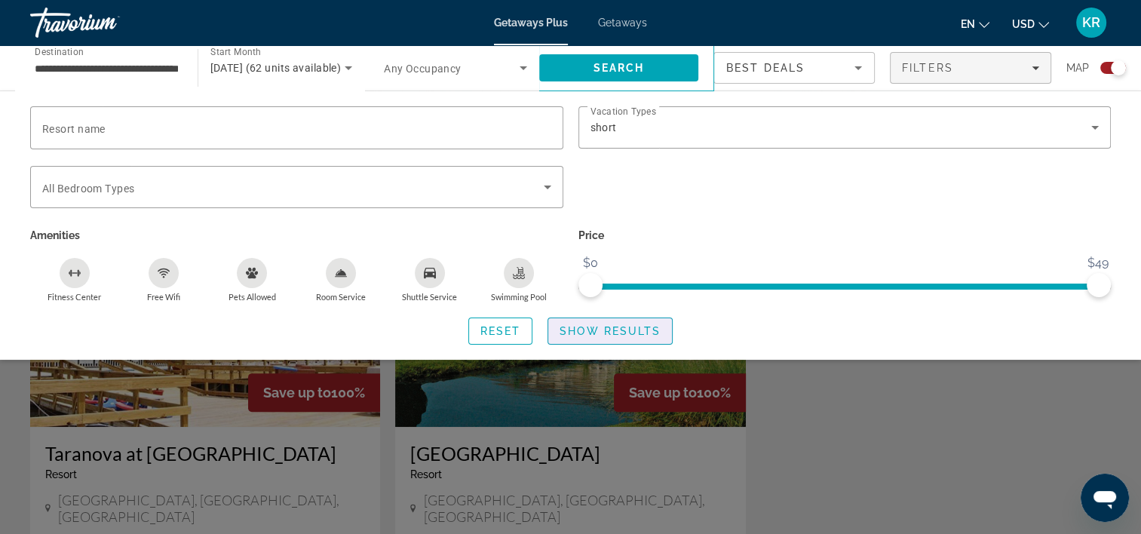
click at [608, 329] on span "Show Results" at bounding box center [609, 331] width 101 height 12
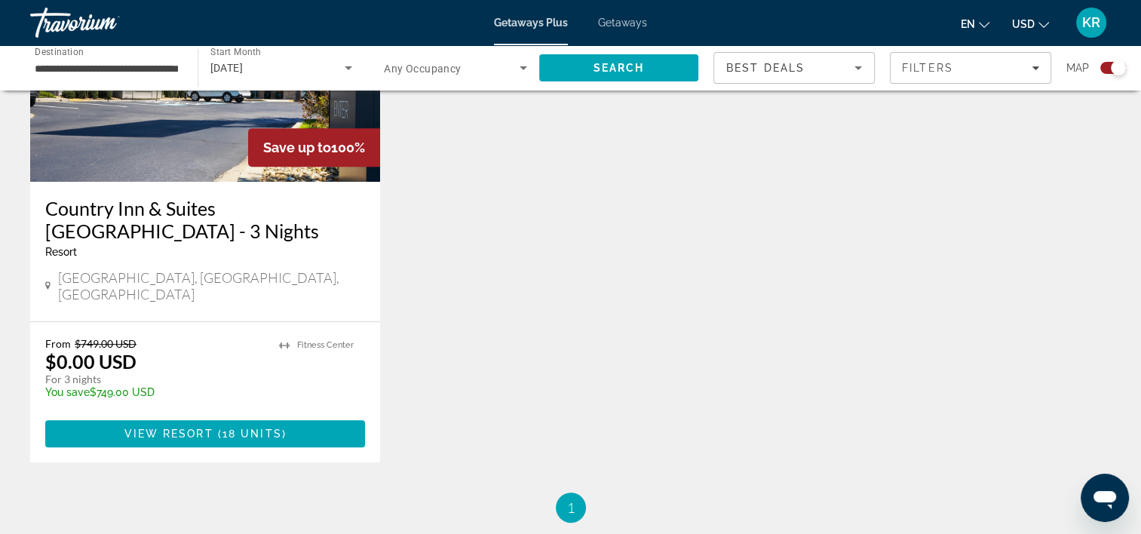
scroll to position [687, 0]
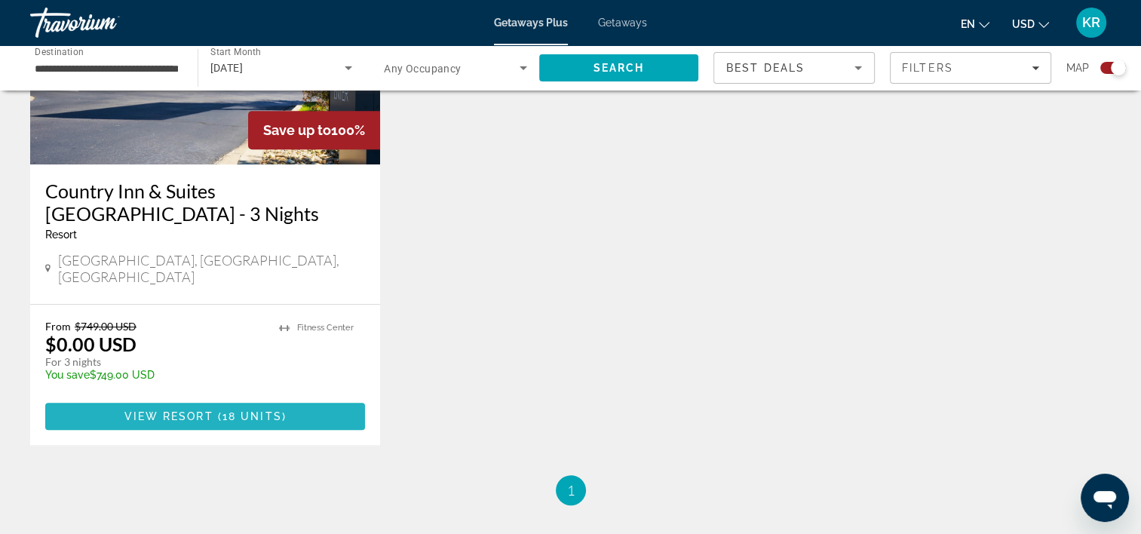
click at [219, 410] on span "( 18 units )" at bounding box center [249, 416] width 73 height 12
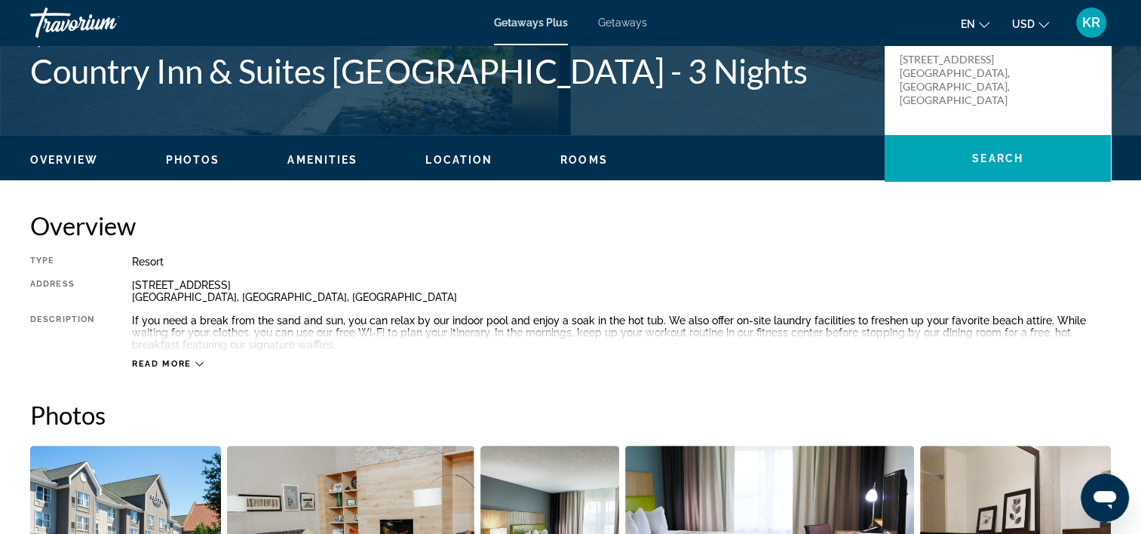
scroll to position [357, 0]
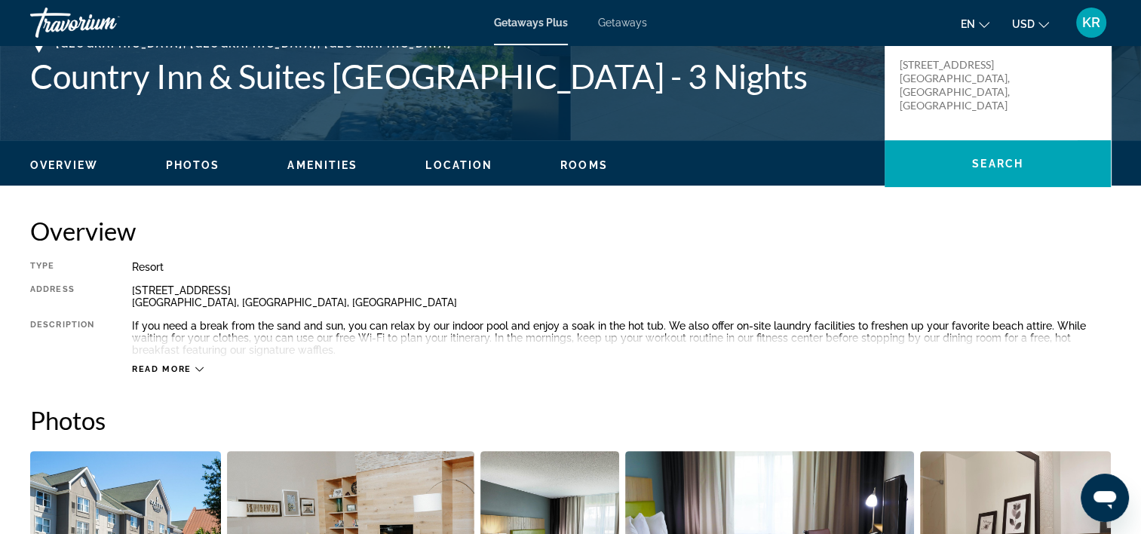
click at [192, 365] on div "Read more" at bounding box center [168, 369] width 72 height 10
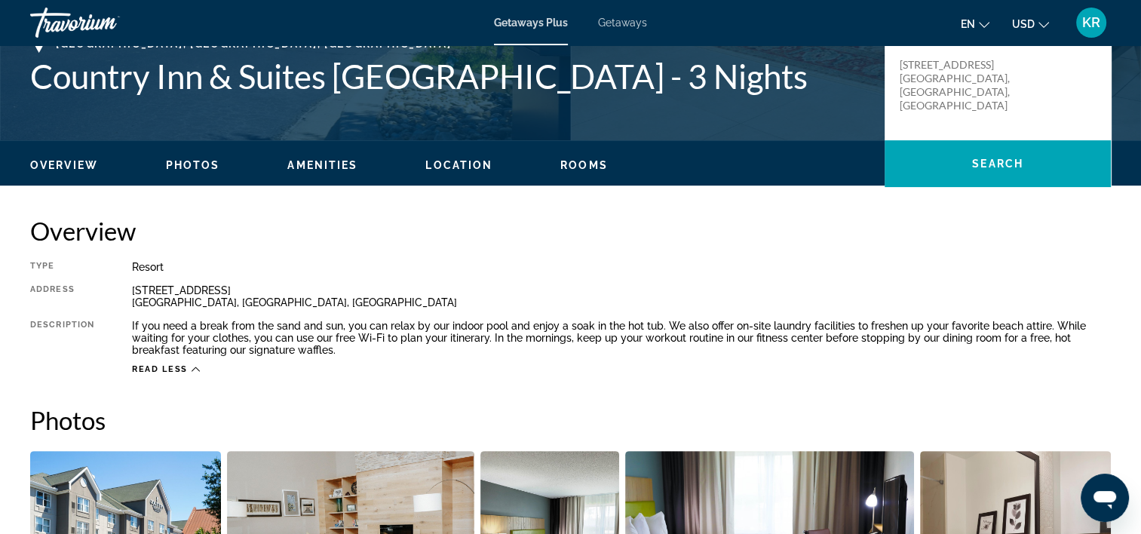
click at [452, 167] on span "Location" at bounding box center [458, 165] width 67 height 12
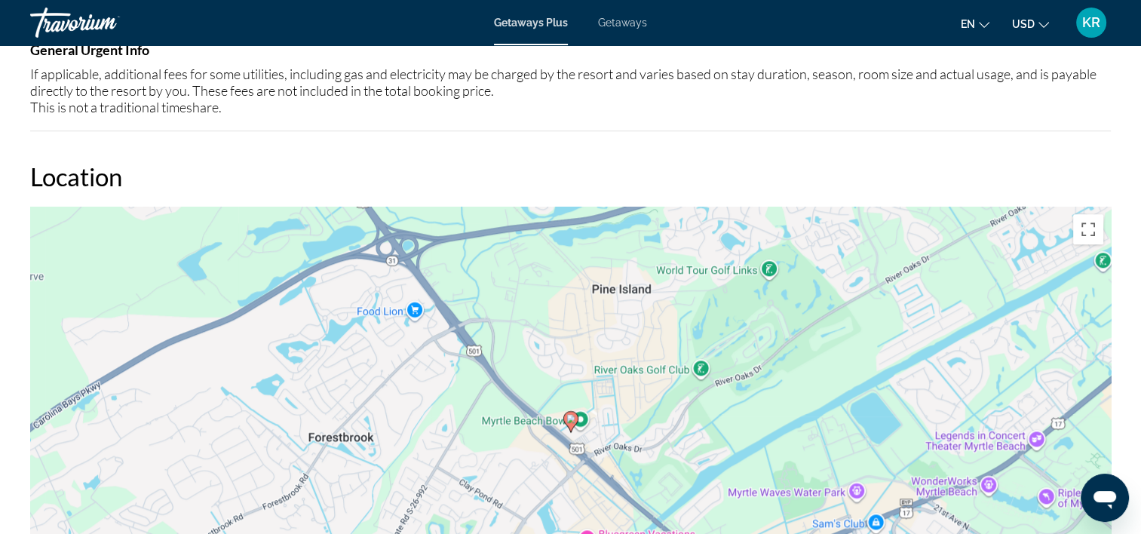
scroll to position [1600, 0]
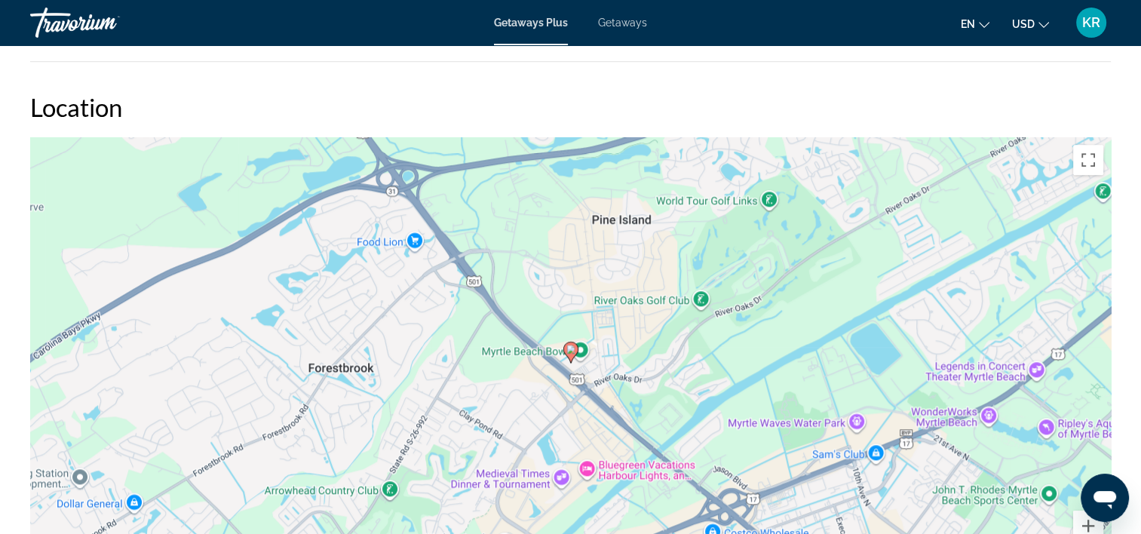
click at [956, 397] on div "To activate drag with keyboard, press Alt + Enter. Once in keyboard drag state,…" at bounding box center [570, 363] width 1080 height 452
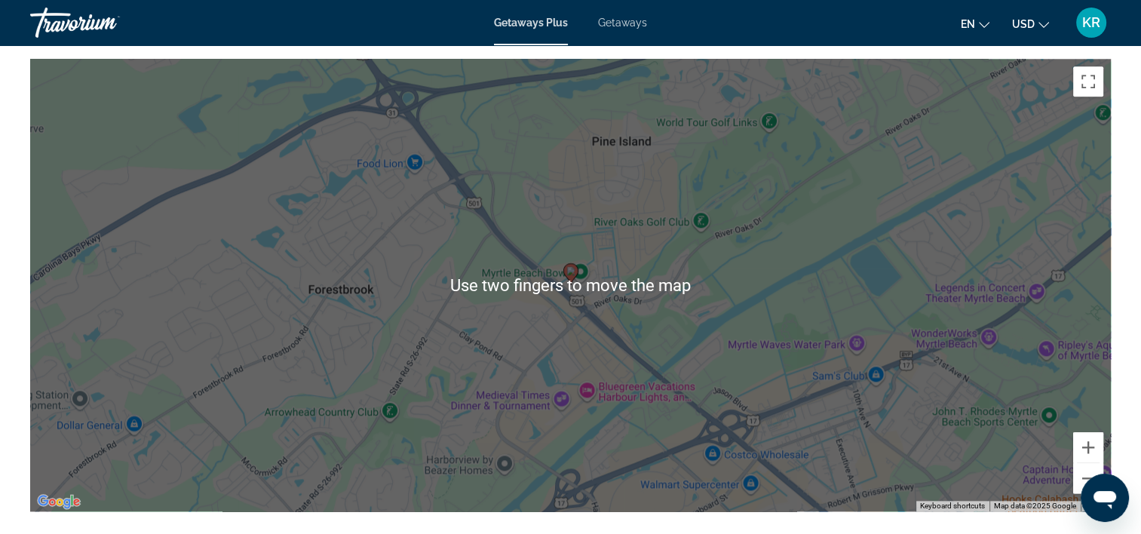
scroll to position [1684, 0]
